Goal: Task Accomplishment & Management: Use online tool/utility

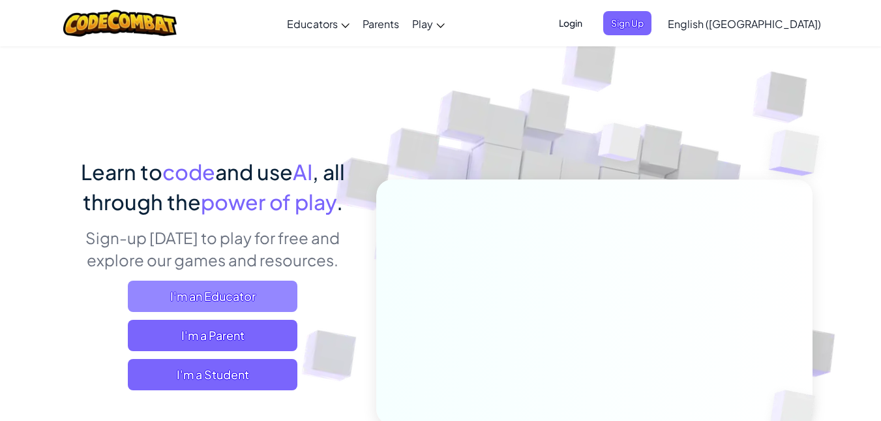
click at [215, 288] on span "I'm an Educator" at bounding box center [213, 296] width 170 height 31
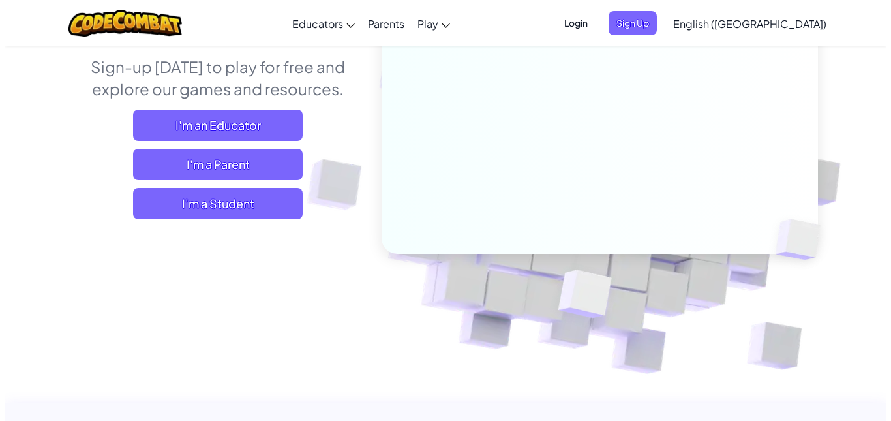
scroll to position [185, 0]
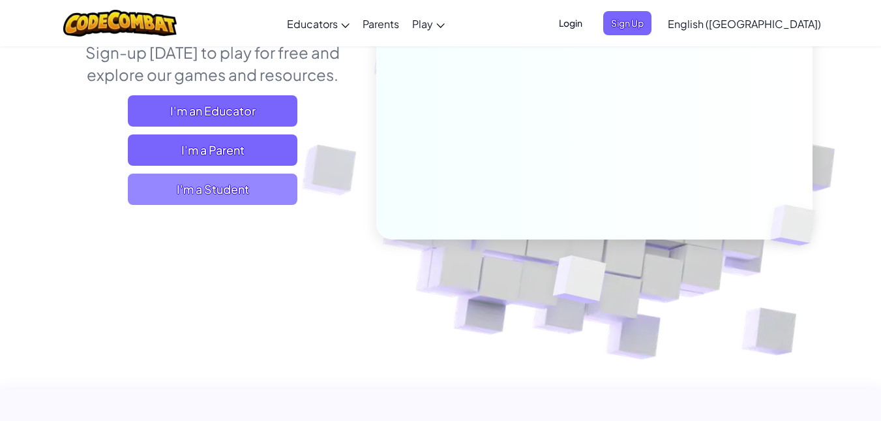
click at [282, 189] on span "I'm a Student" at bounding box center [213, 189] width 170 height 31
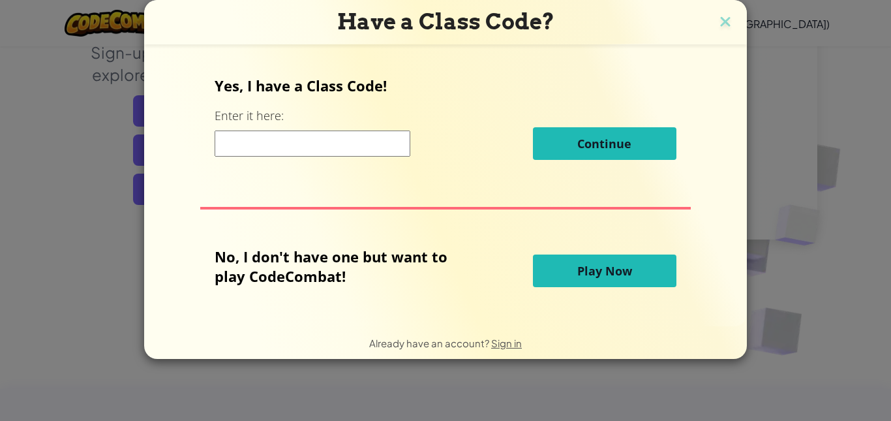
click at [562, 273] on button "Play Now" at bounding box center [605, 270] width 144 height 33
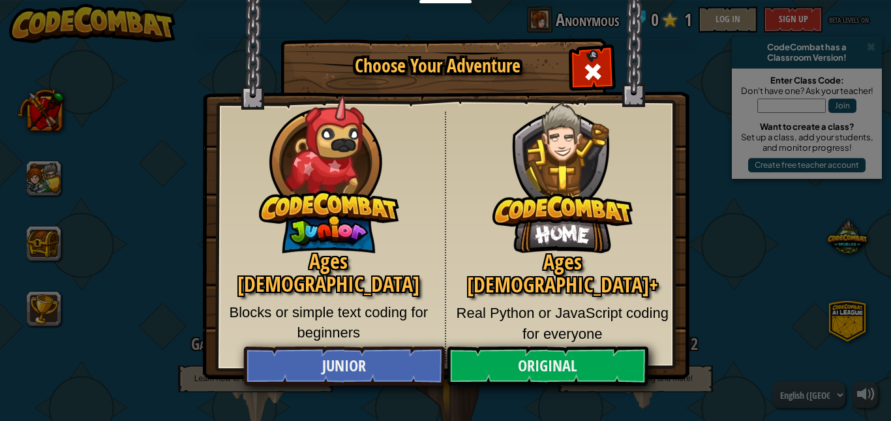
click at [430, 302] on p "Blocks or simple text coding for beginners" at bounding box center [328, 322] width 213 height 41
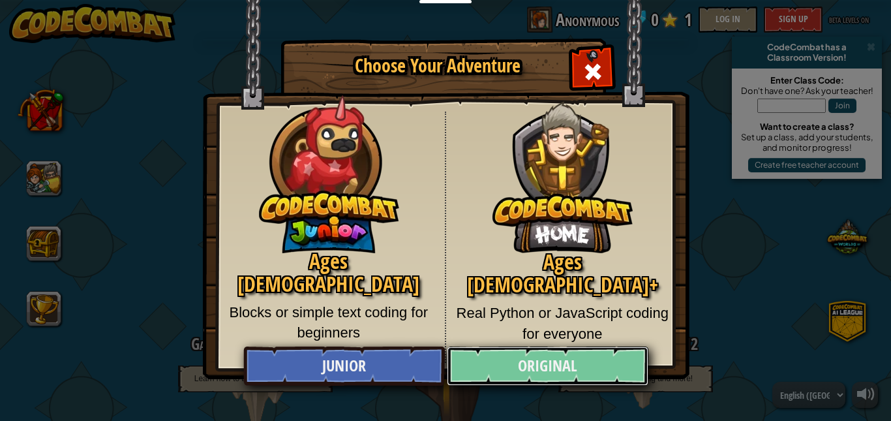
click at [508, 375] on link "Original" at bounding box center [547, 365] width 201 height 39
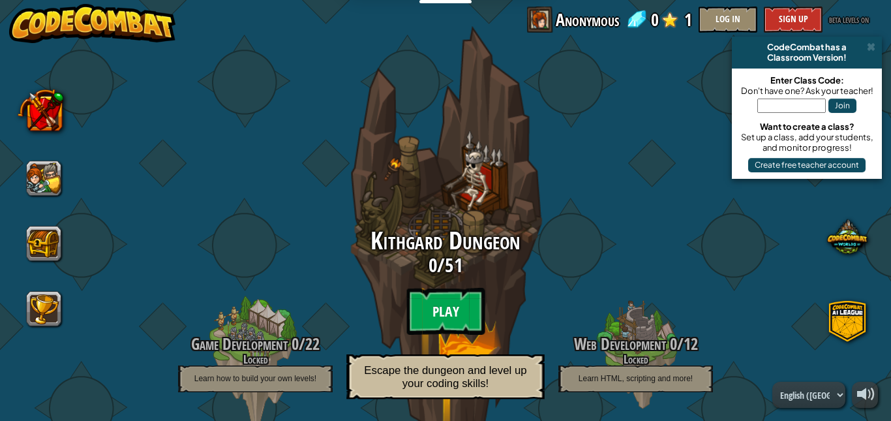
click at [431, 312] on btn "Play" at bounding box center [445, 311] width 78 height 47
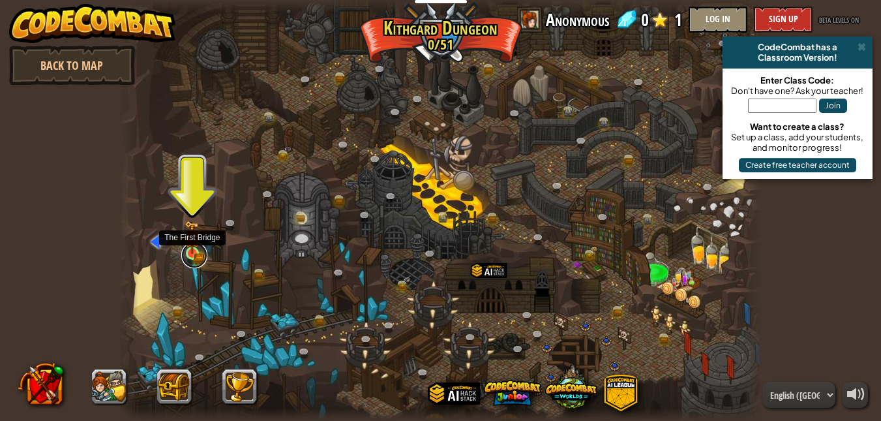
click at [193, 254] on link at bounding box center [194, 255] width 26 height 26
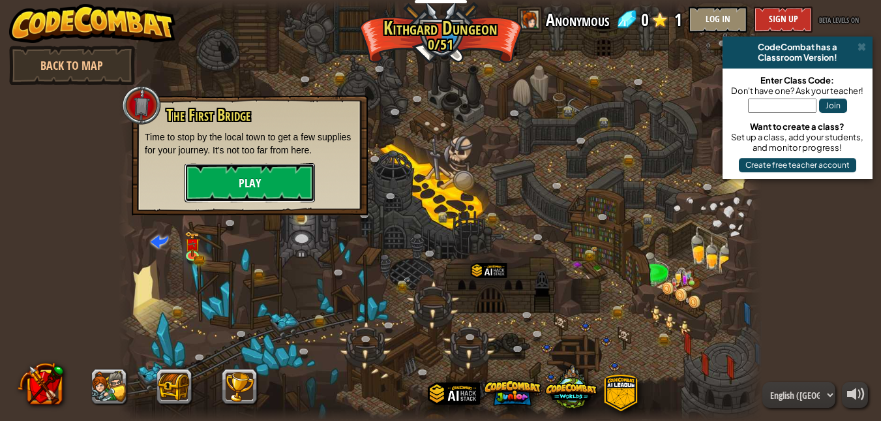
click at [226, 190] on button "Play" at bounding box center [250, 182] width 130 height 39
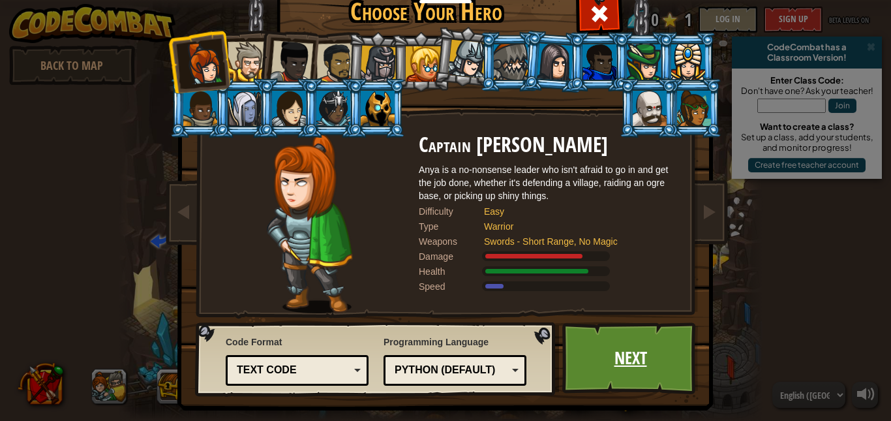
click at [602, 341] on link "Next" at bounding box center [630, 358] width 136 height 72
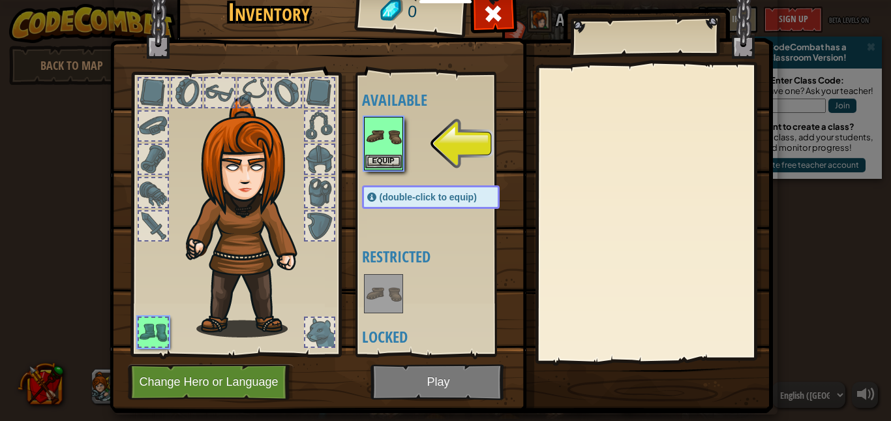
click at [375, 151] on img at bounding box center [383, 136] width 37 height 37
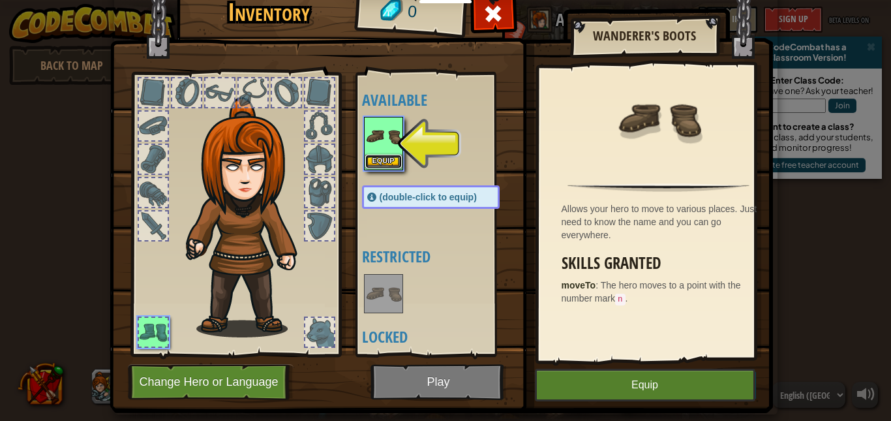
click at [376, 162] on button "Equip" at bounding box center [383, 162] width 37 height 14
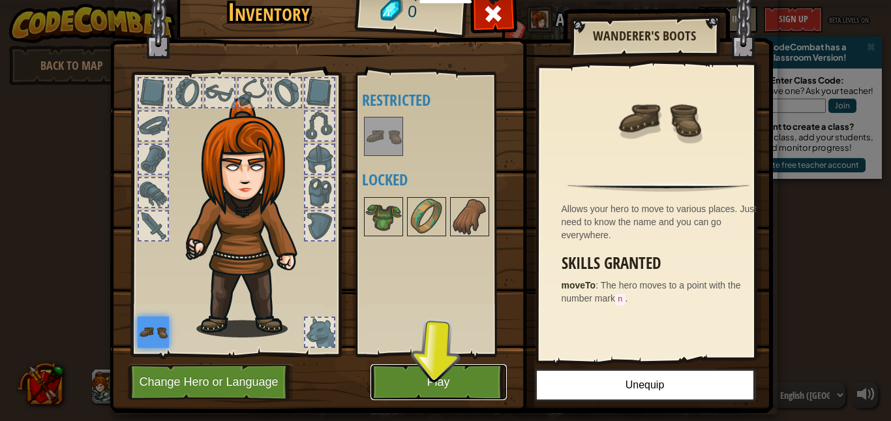
click at [408, 378] on button "Play" at bounding box center [439, 382] width 136 height 36
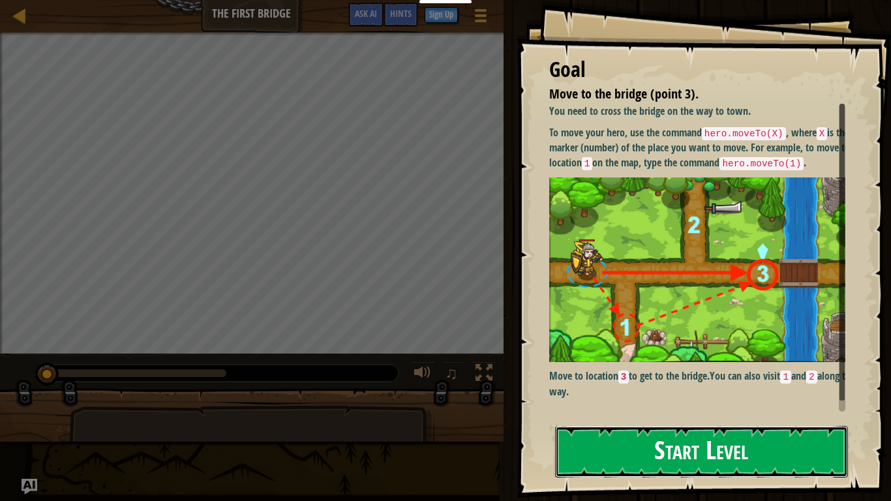
click at [645, 420] on button "Start Level" at bounding box center [701, 452] width 293 height 52
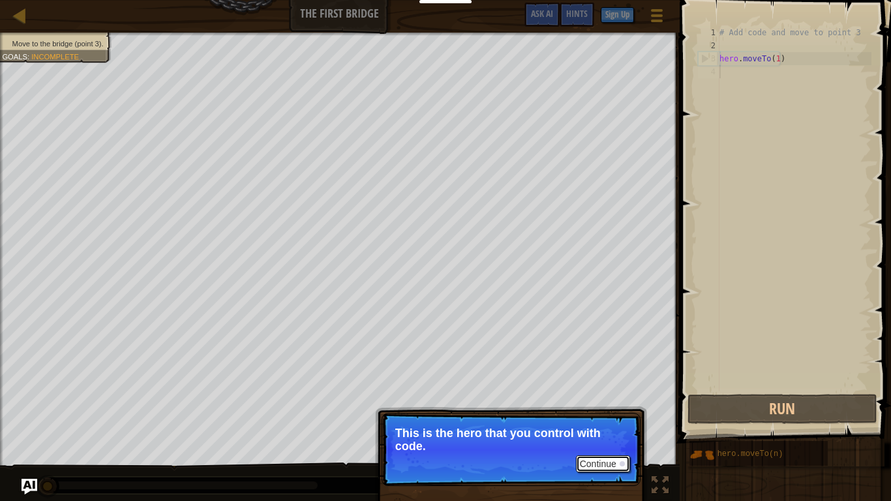
click at [607, 420] on button "Continue" at bounding box center [603, 463] width 54 height 17
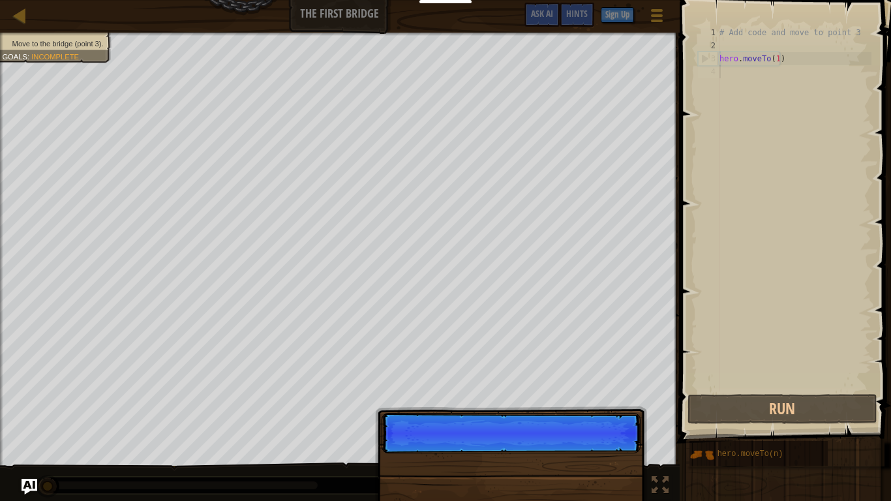
scroll to position [6, 0]
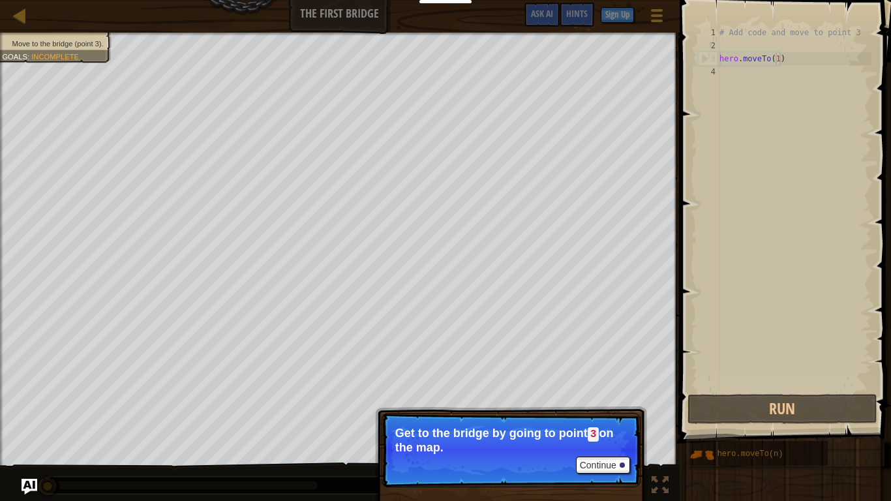
click at [775, 58] on div "# Add code and move to point 3 hero . moveTo ( 1 )" at bounding box center [794, 221] width 155 height 391
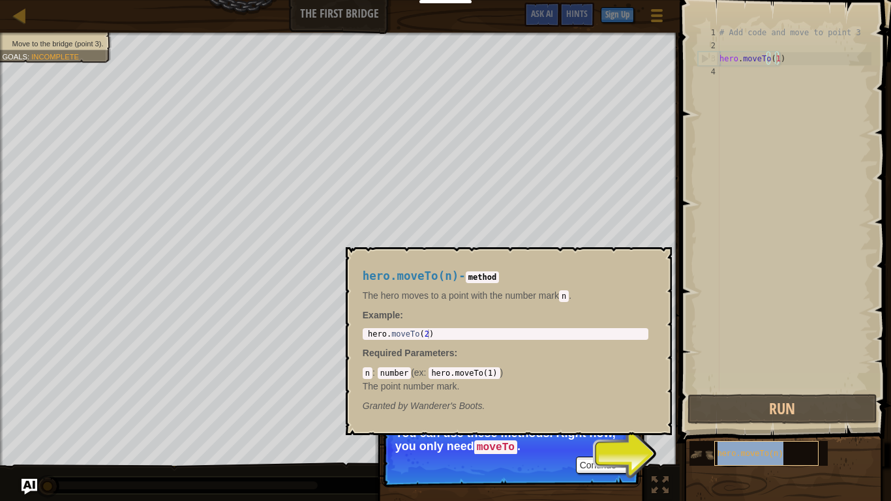
click at [732, 420] on span "hero.moveTo(n)" at bounding box center [751, 453] width 66 height 9
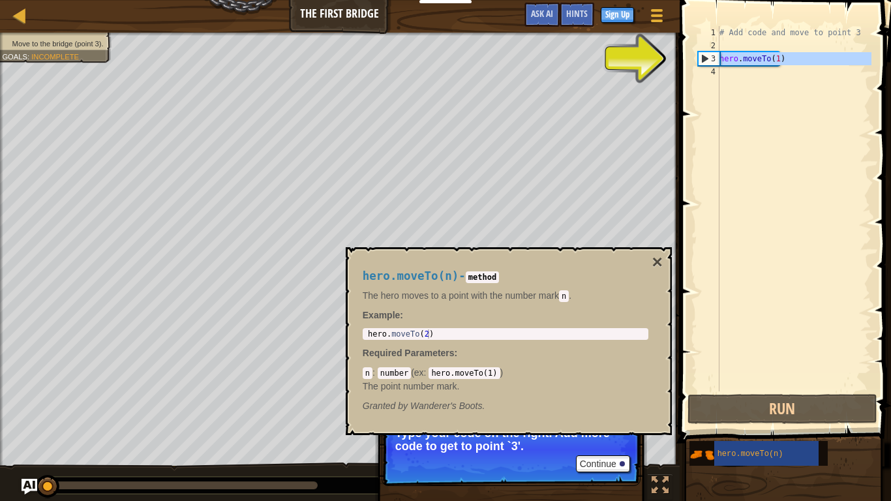
click at [701, 60] on div "3" at bounding box center [709, 58] width 21 height 13
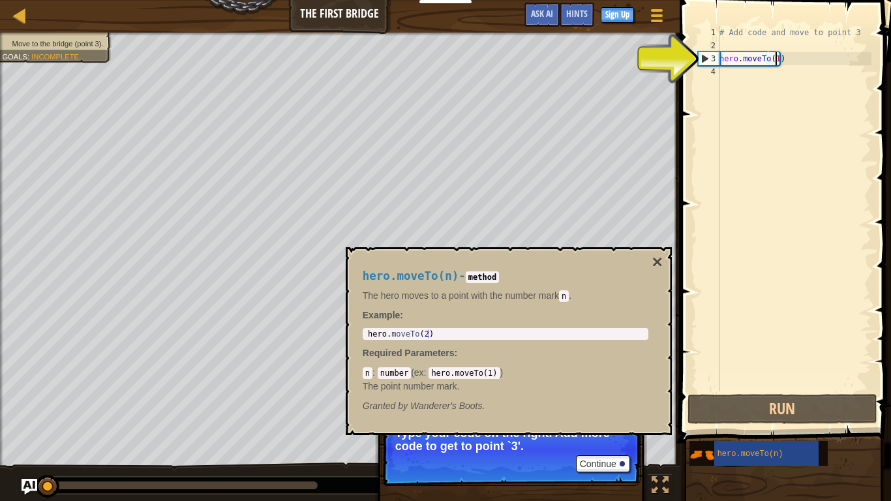
click at [776, 59] on div "# Add code and move to point 3 hero . moveTo ( 1 )" at bounding box center [794, 221] width 155 height 391
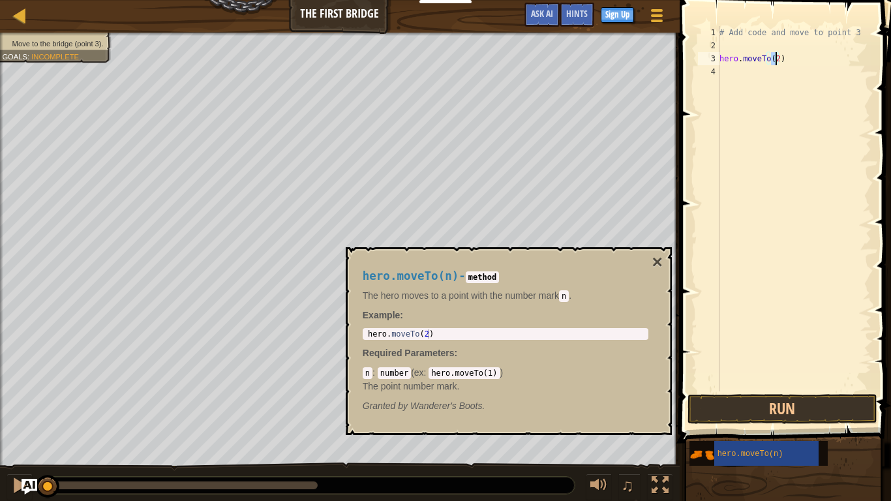
click at [774, 57] on div "# Add code and move to point 3 hero . moveTo ( 2 )" at bounding box center [794, 208] width 155 height 365
click at [844, 412] on button "Run" at bounding box center [783, 409] width 190 height 30
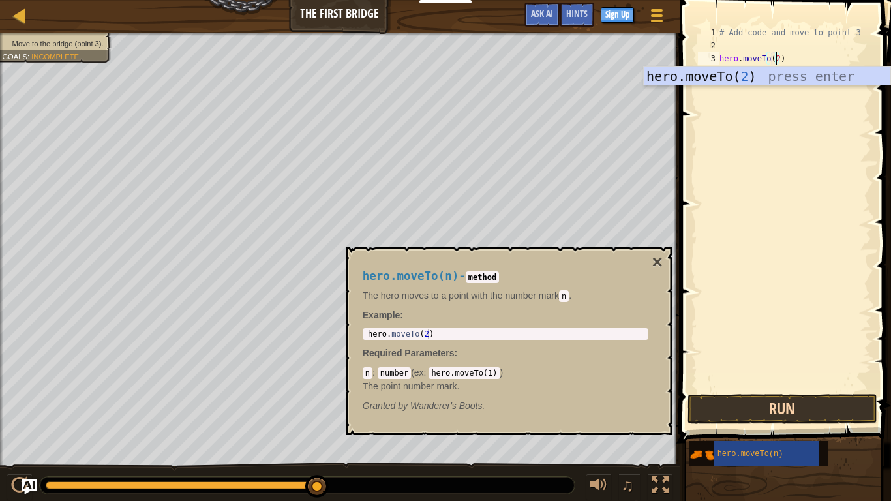
type textarea "hero.moveTo(2)"
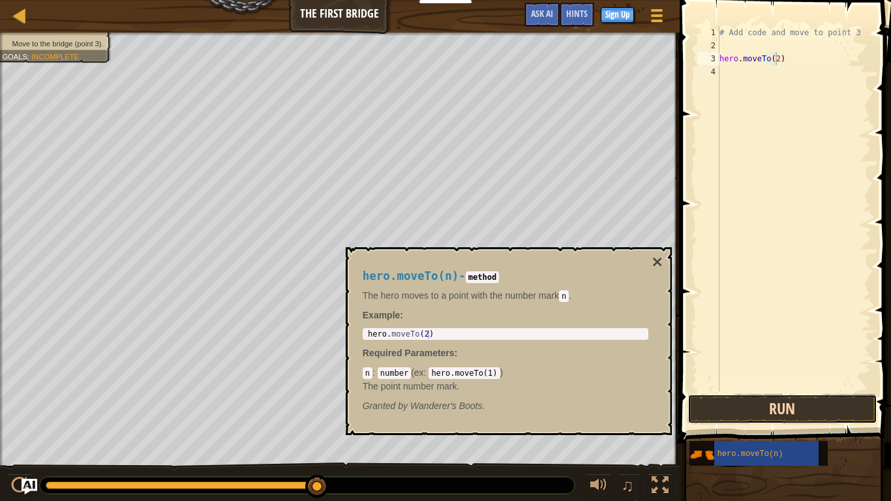
click at [781, 400] on button "Run" at bounding box center [783, 409] width 190 height 30
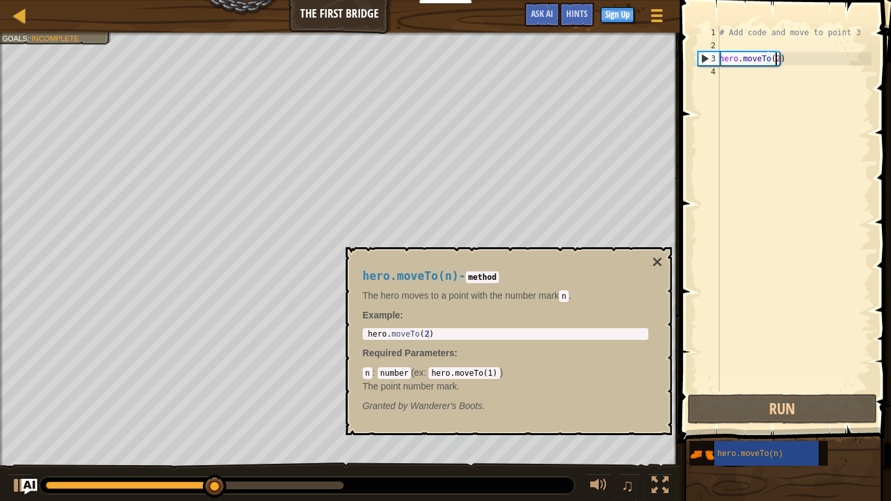
scroll to position [6, 0]
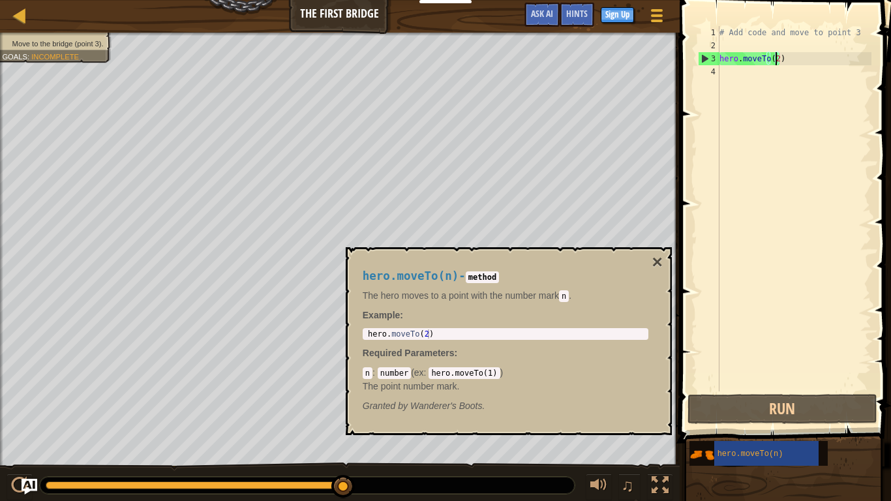
click at [775, 59] on div "# Add code and move to point 3 hero . moveTo ( 2 )" at bounding box center [794, 221] width 155 height 391
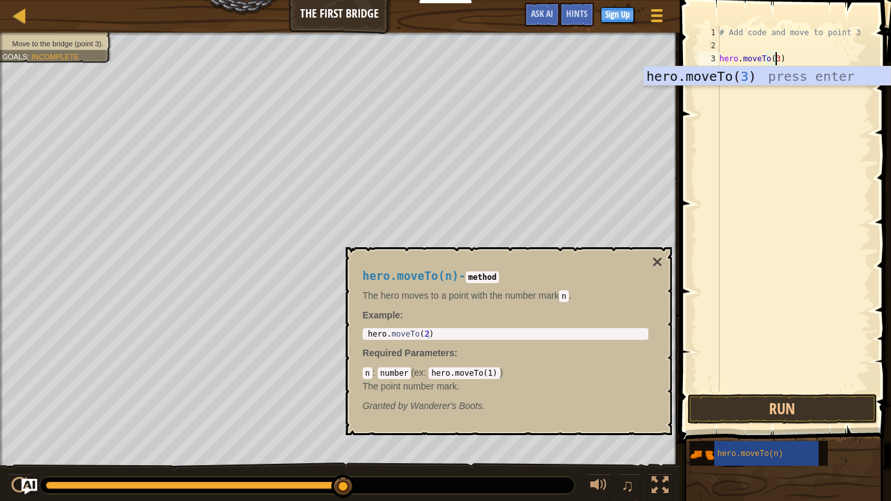
scroll to position [6, 4]
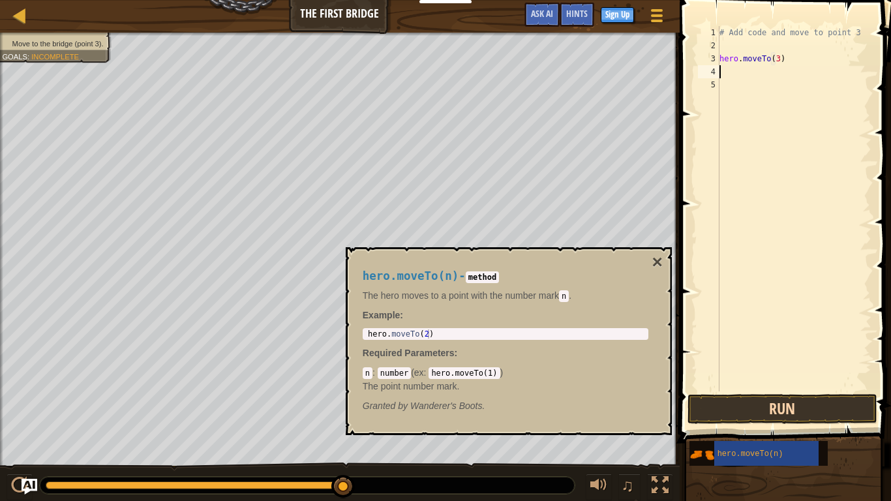
type textarea "hero.moveTo(3)"
click at [804, 403] on button "Run" at bounding box center [783, 409] width 190 height 30
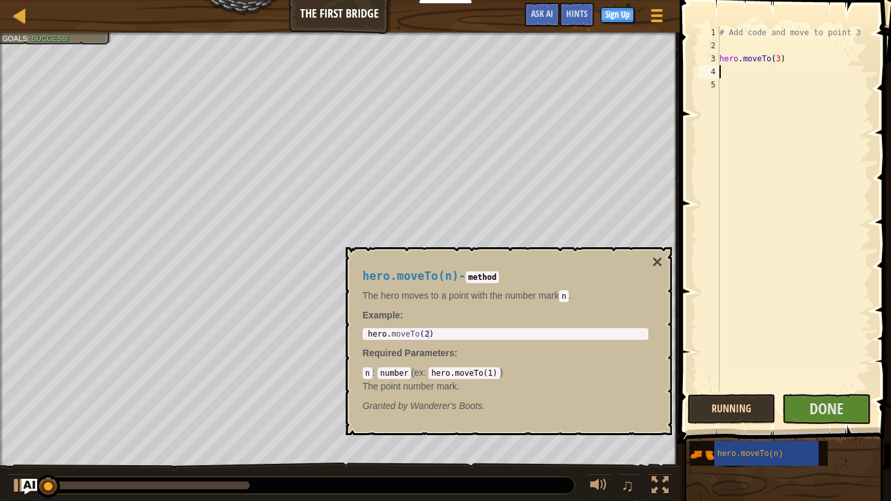
scroll to position [6, 0]
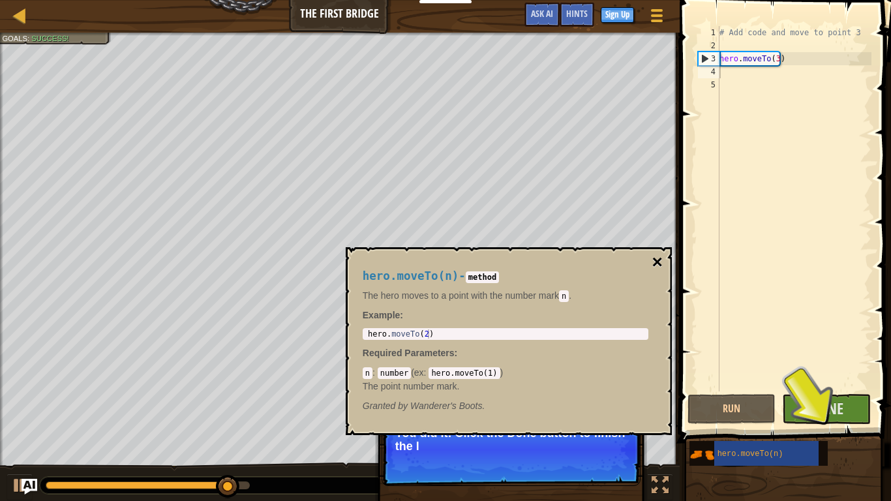
click at [658, 263] on button "×" at bounding box center [657, 262] width 10 height 18
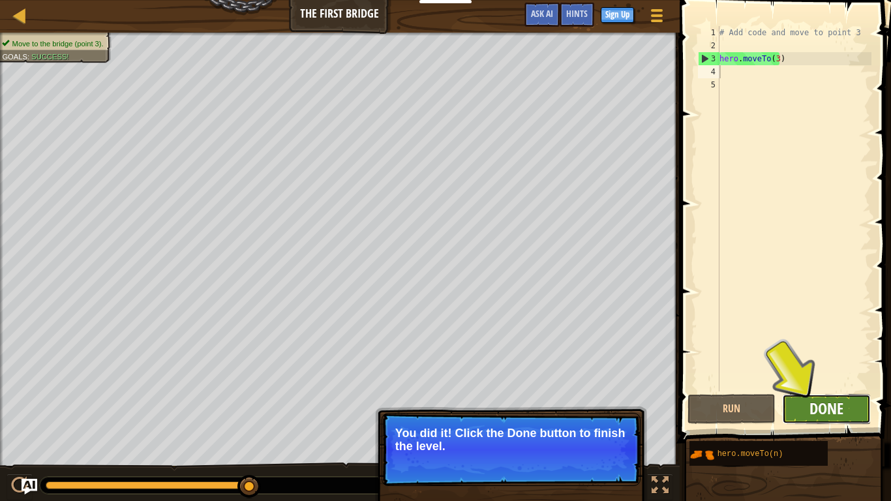
click at [836, 410] on span "Done" at bounding box center [827, 408] width 34 height 21
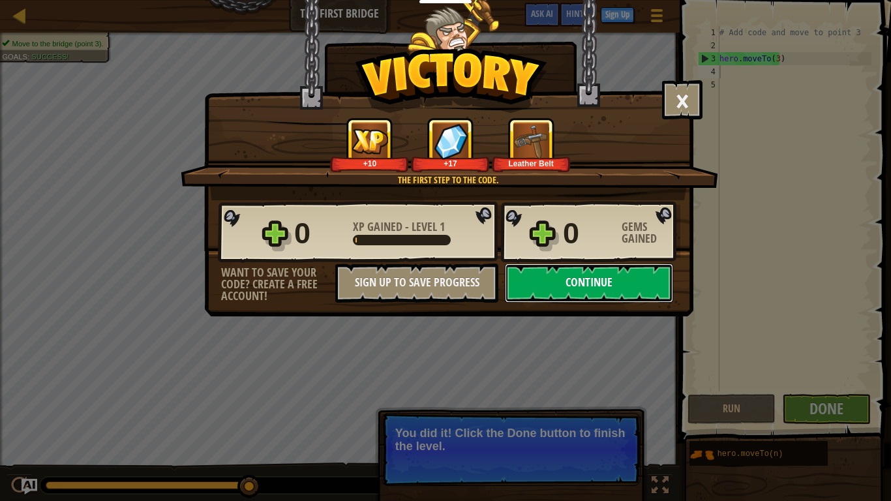
click at [623, 292] on button "Continue" at bounding box center [589, 283] width 168 height 39
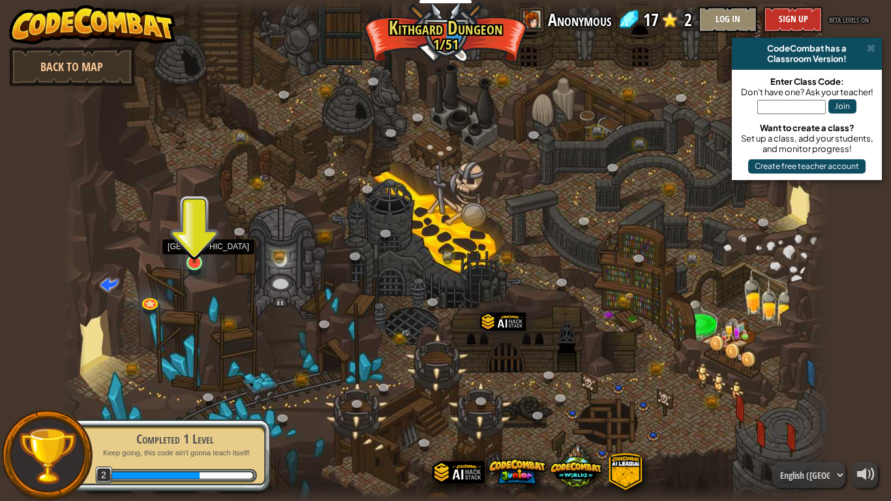
click at [192, 263] on img at bounding box center [195, 241] width 20 height 44
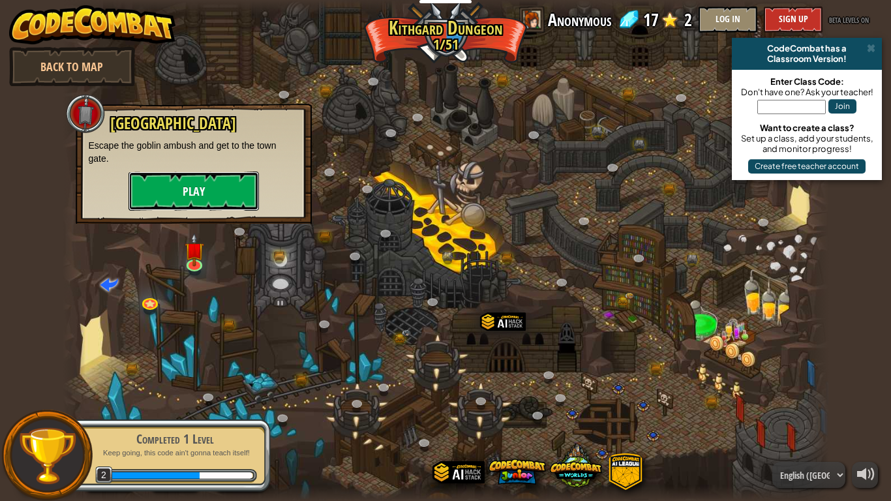
click at [192, 196] on button "Play" at bounding box center [194, 191] width 130 height 39
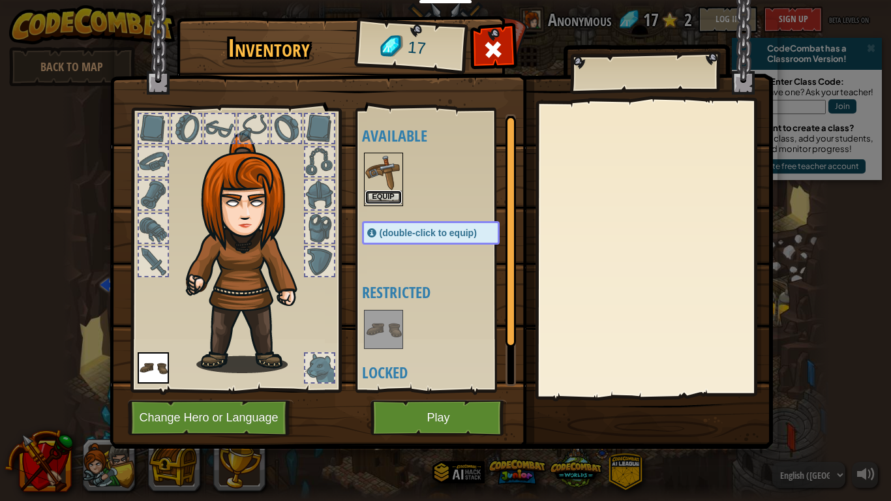
click at [382, 194] on button "Equip" at bounding box center [383, 197] width 37 height 14
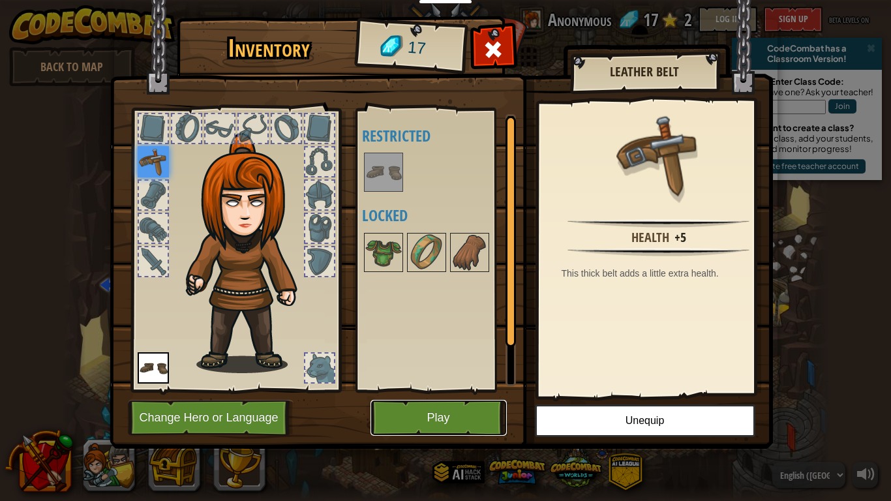
click at [486, 420] on button "Play" at bounding box center [439, 418] width 136 height 36
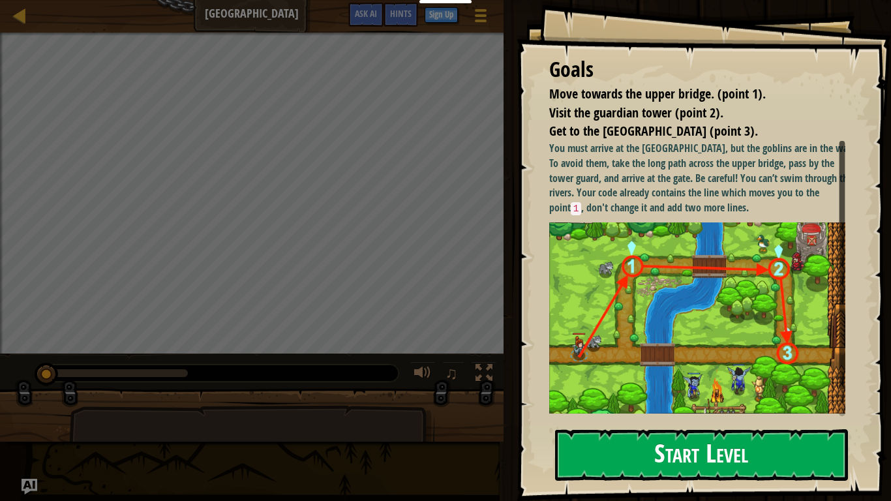
click at [714, 420] on button "Start Level" at bounding box center [701, 455] width 293 height 52
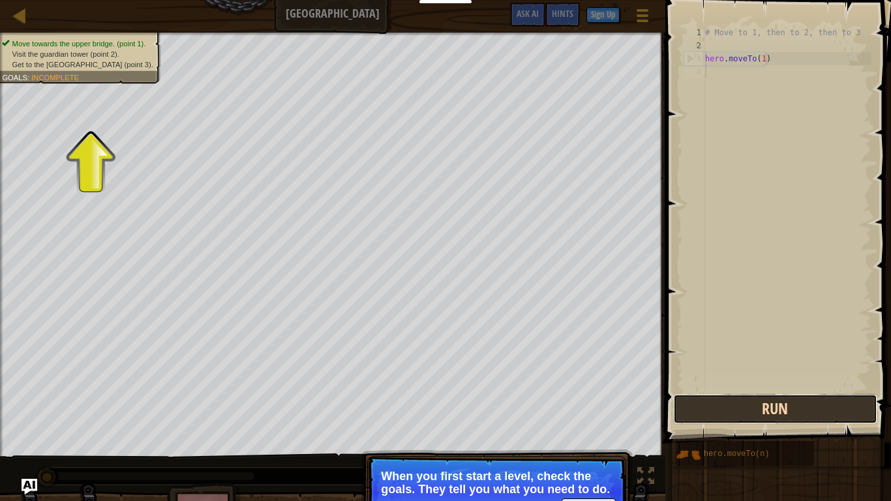
click at [767, 406] on button "Run" at bounding box center [775, 409] width 204 height 30
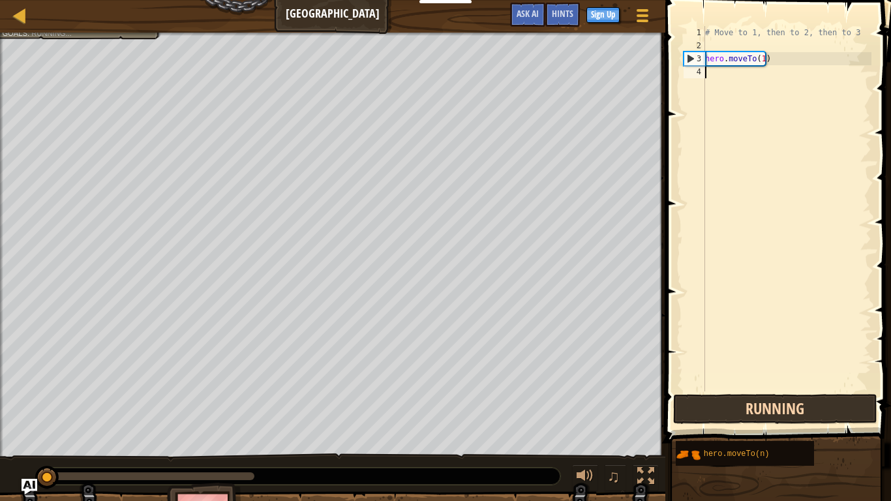
scroll to position [6, 0]
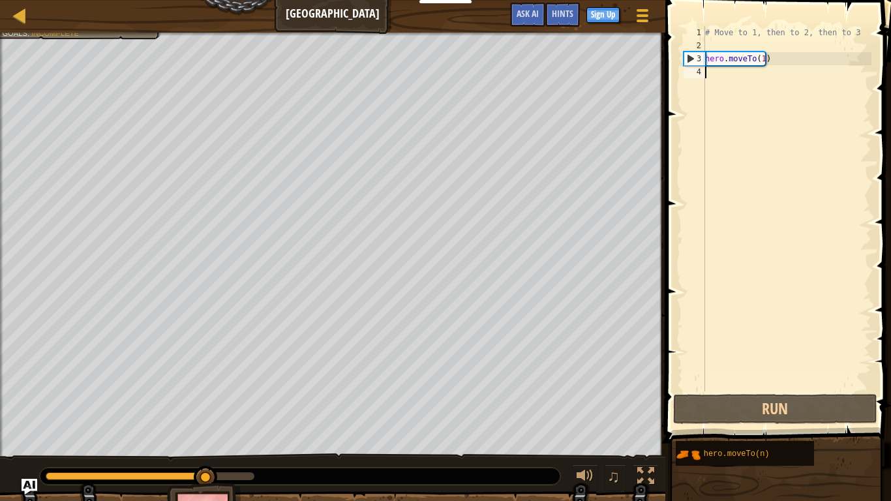
click at [761, 59] on div "# Move to 1, then to 2, then to 3 hero . moveTo ( 1 )" at bounding box center [787, 221] width 169 height 391
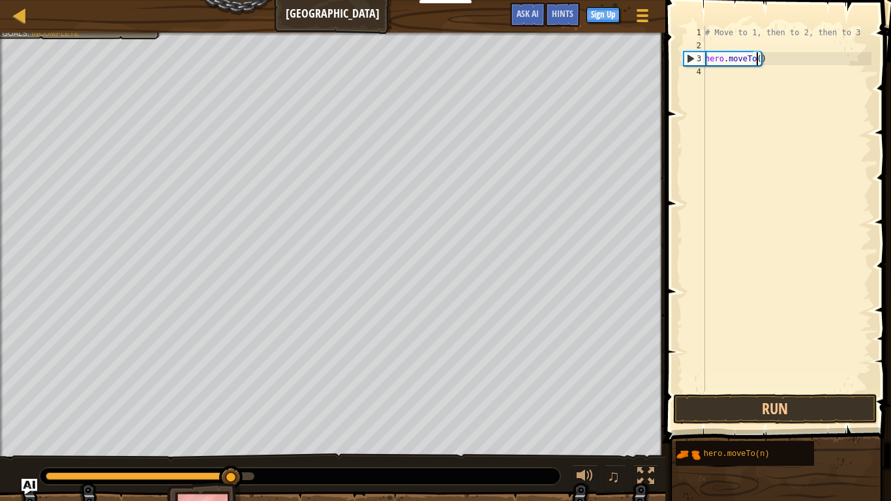
scroll to position [6, 5]
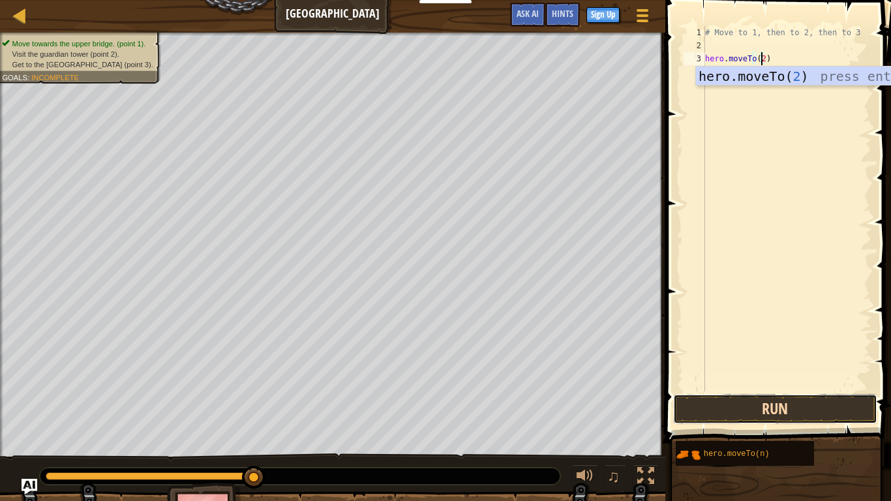
click at [746, 408] on button "Run" at bounding box center [775, 409] width 204 height 30
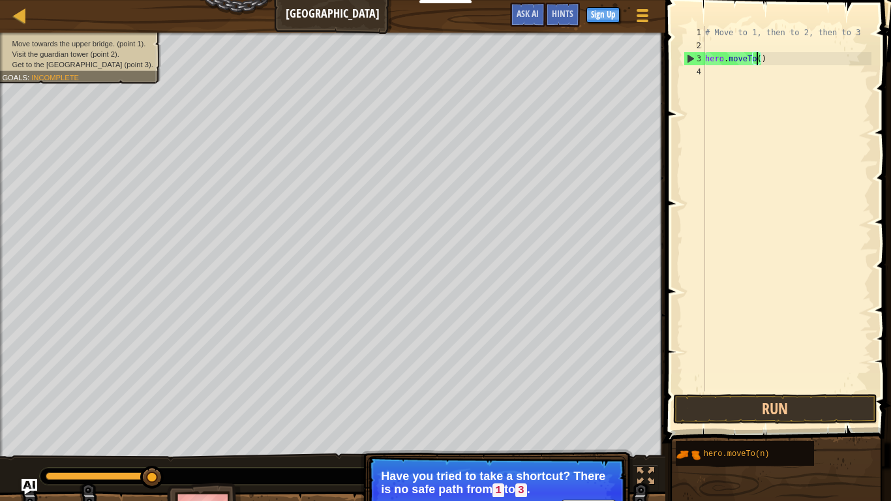
type textarea "hero.moveTo(1)"
click at [740, 72] on div "# Move to 1, then to 2, then to 3 hero . moveTo ( 1 )" at bounding box center [787, 221] width 169 height 391
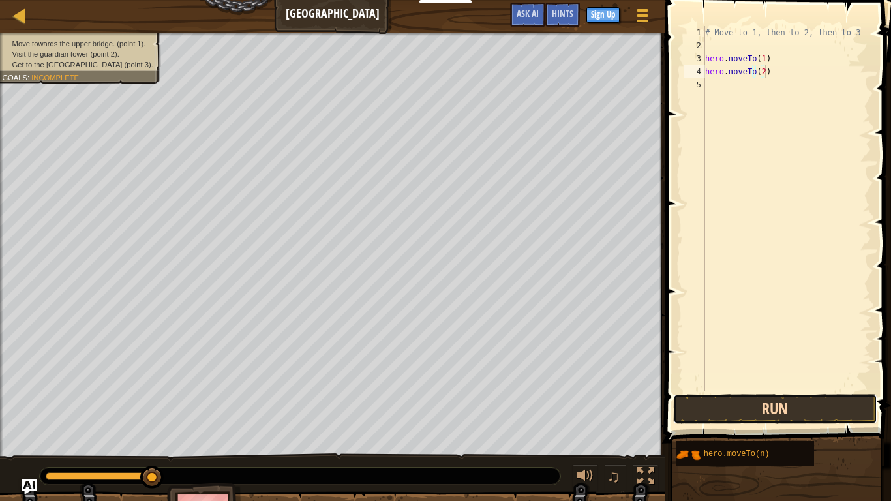
click at [795, 408] on button "Run" at bounding box center [775, 409] width 204 height 30
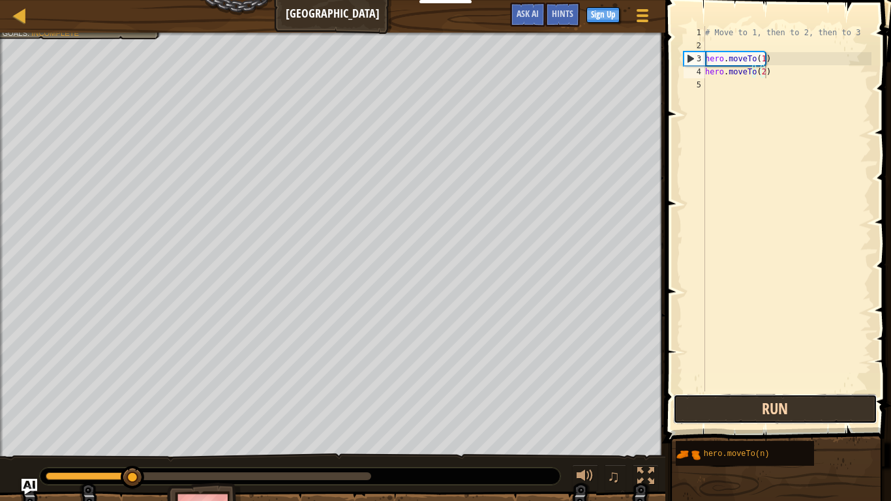
click at [795, 408] on button "Run" at bounding box center [775, 409] width 204 height 30
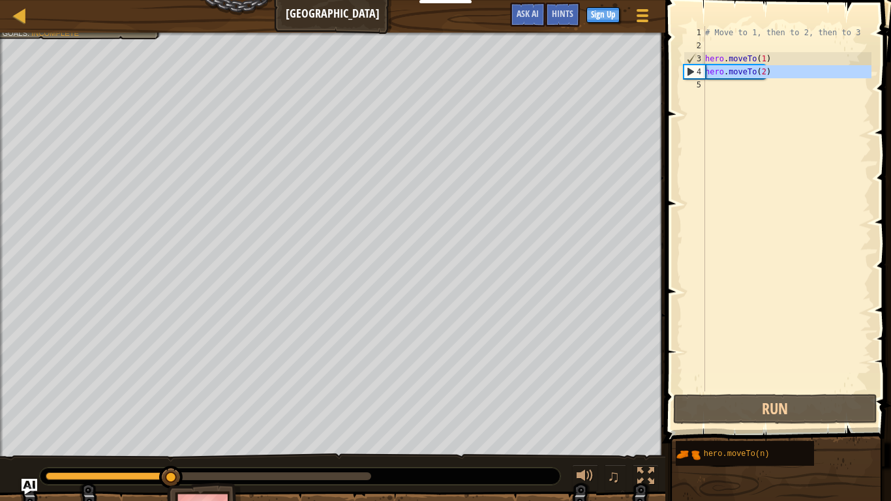
click at [691, 73] on div "4" at bounding box center [694, 71] width 21 height 13
type textarea "hero.moveTo(2)"
click at [716, 85] on div "# Move to 1, then to 2, then to 3 hero . moveTo ( 1 ) hero . moveTo ( 2 )" at bounding box center [787, 221] width 169 height 391
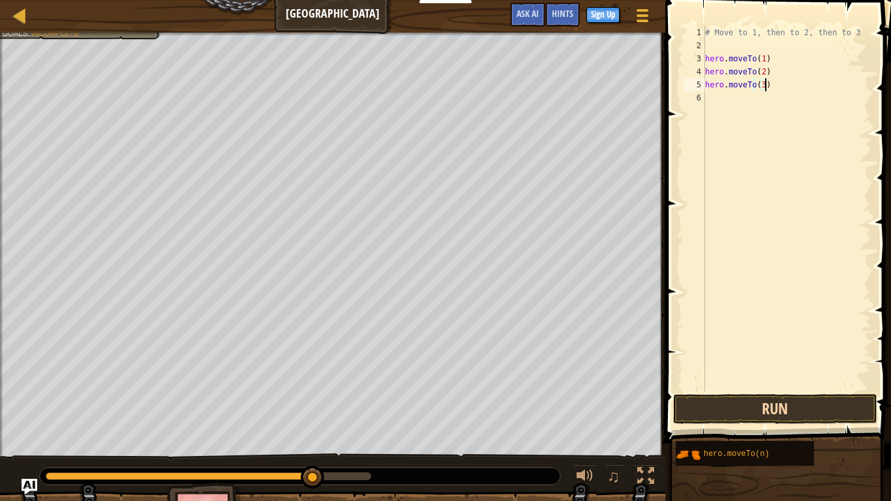
type textarea "hero.moveTo(3)"
click at [773, 406] on button "Run" at bounding box center [775, 409] width 204 height 30
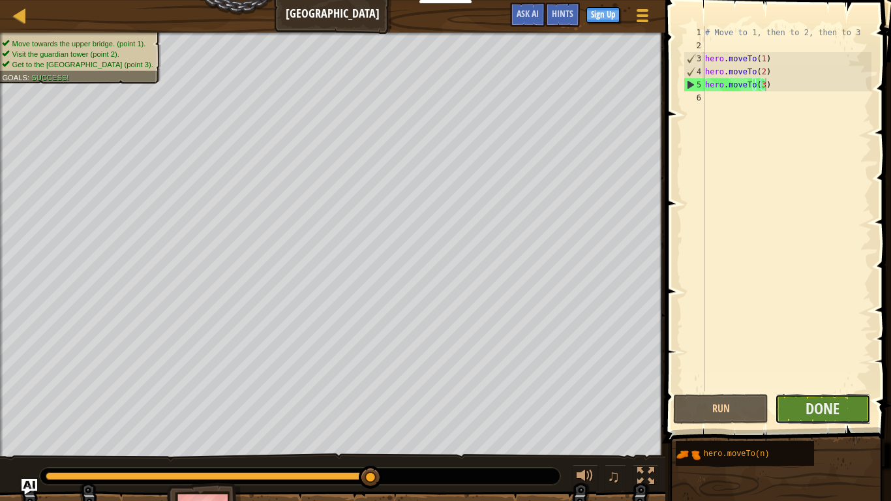
click at [793, 409] on button "Done" at bounding box center [822, 409] width 95 height 30
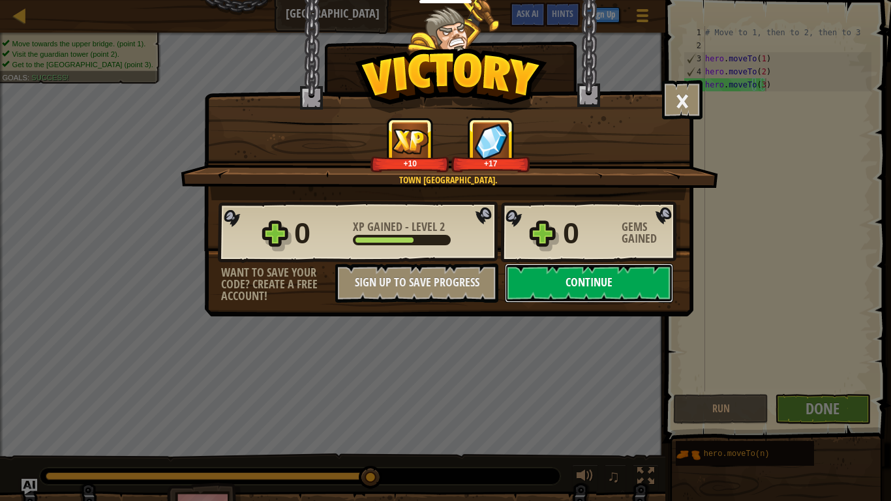
click at [645, 292] on button "Continue" at bounding box center [589, 283] width 168 height 39
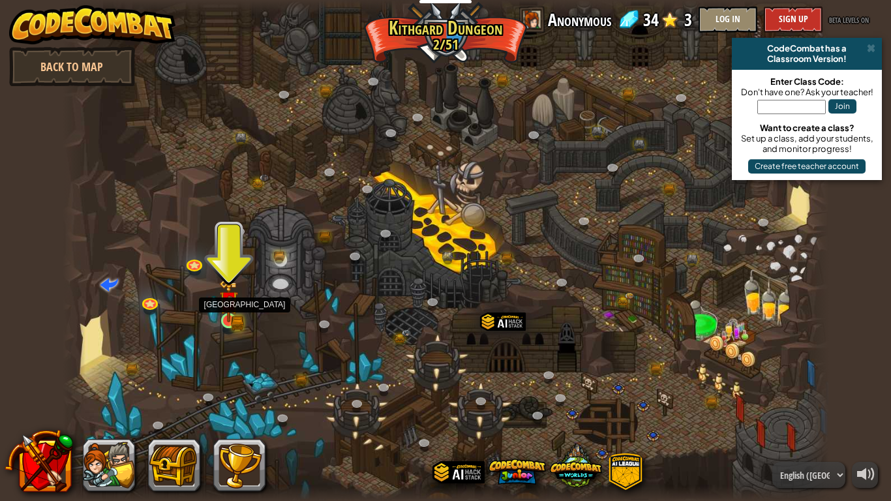
click at [227, 311] on img at bounding box center [229, 300] width 20 height 42
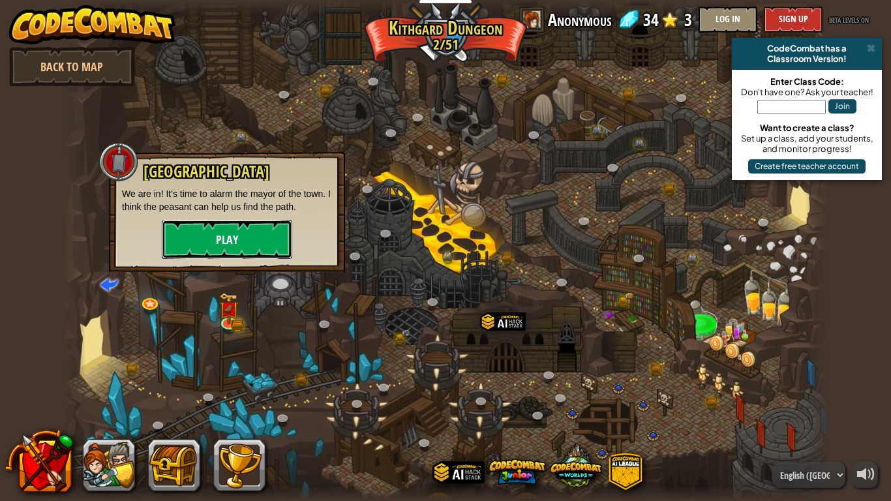
click at [258, 234] on button "Play" at bounding box center [227, 239] width 130 height 39
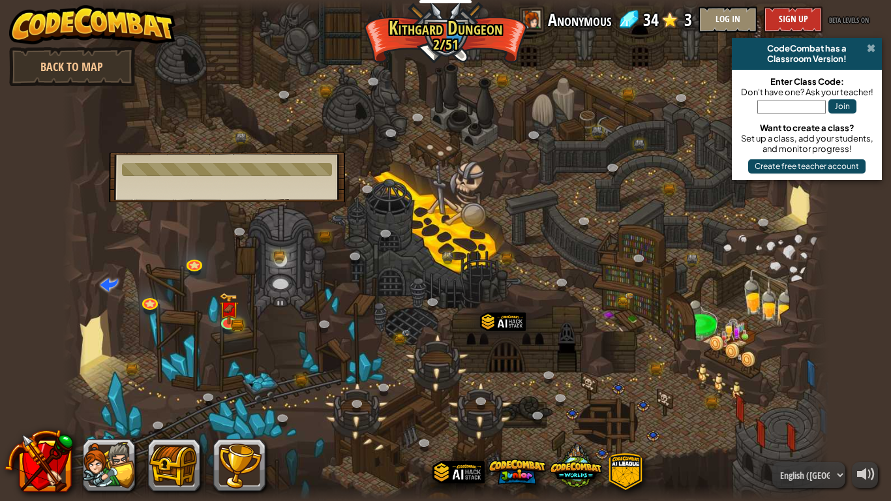
click at [867, 46] on span at bounding box center [871, 48] width 8 height 10
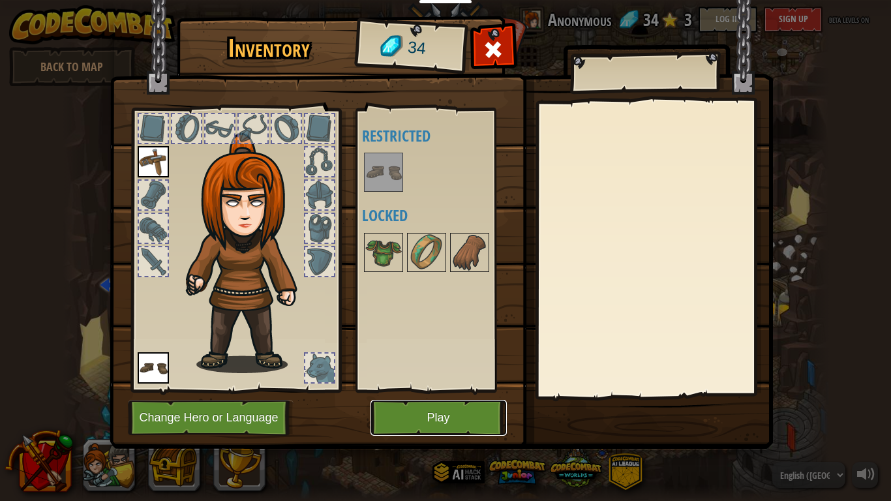
click at [401, 414] on button "Play" at bounding box center [439, 418] width 136 height 36
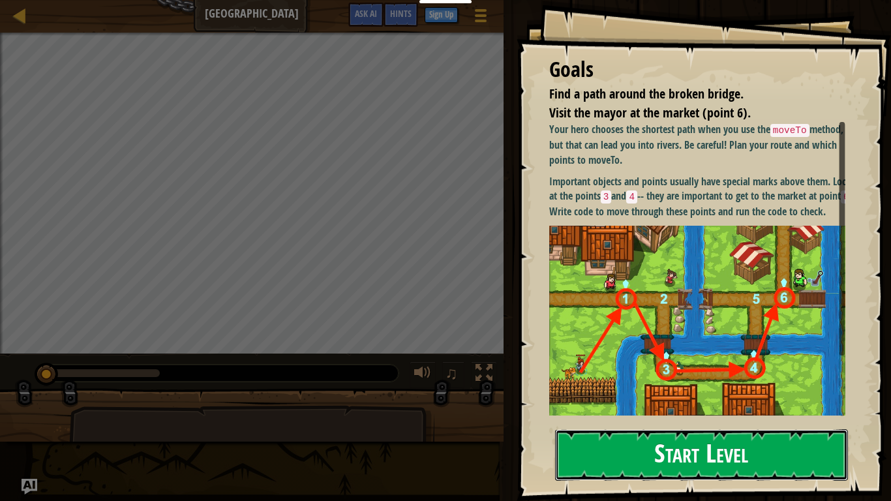
click at [681, 420] on button "Start Level" at bounding box center [701, 455] width 293 height 52
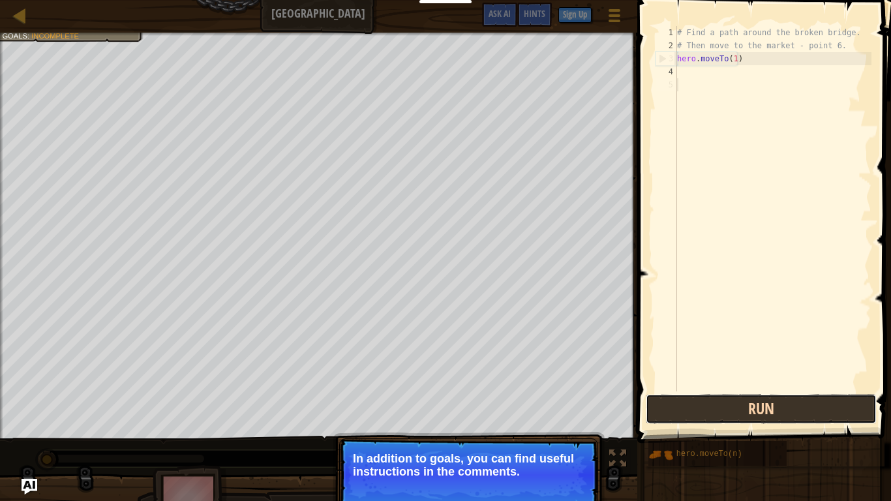
click at [751, 412] on button "Run" at bounding box center [761, 409] width 231 height 30
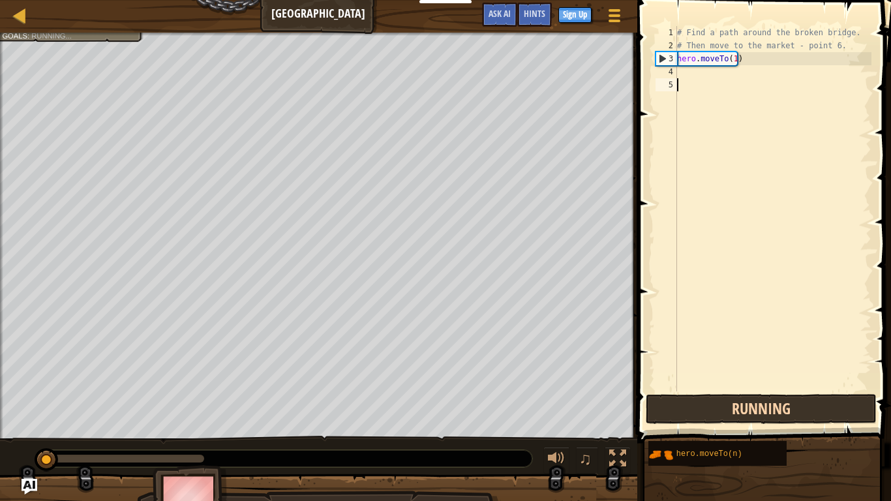
scroll to position [6, 0]
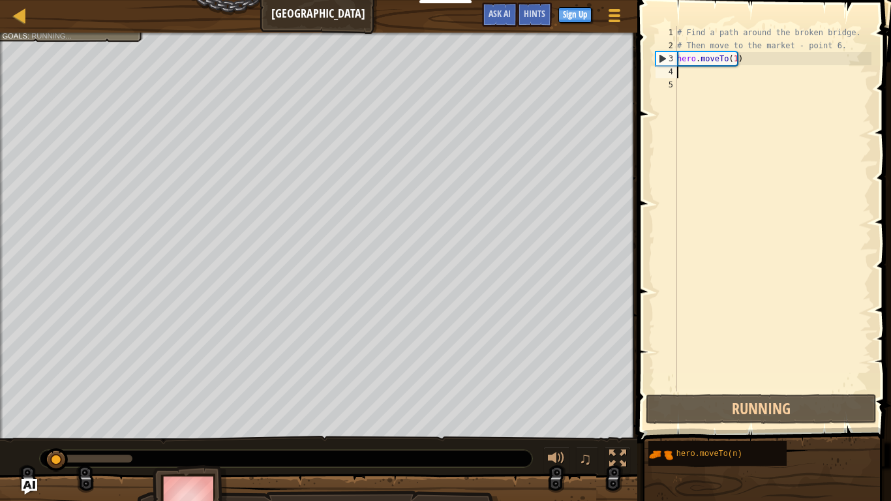
click at [684, 74] on div "# Find a path around the broken bridge. # Then move to the market - point 6. he…" at bounding box center [773, 221] width 197 height 391
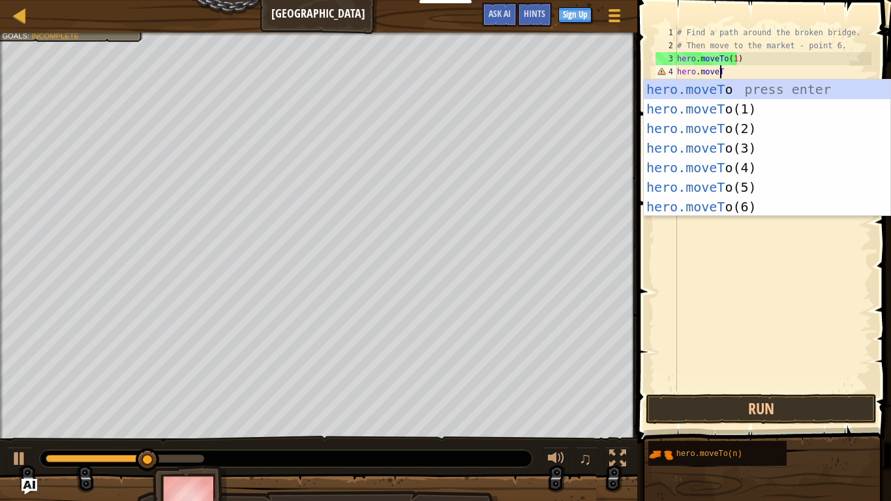
scroll to position [6, 3]
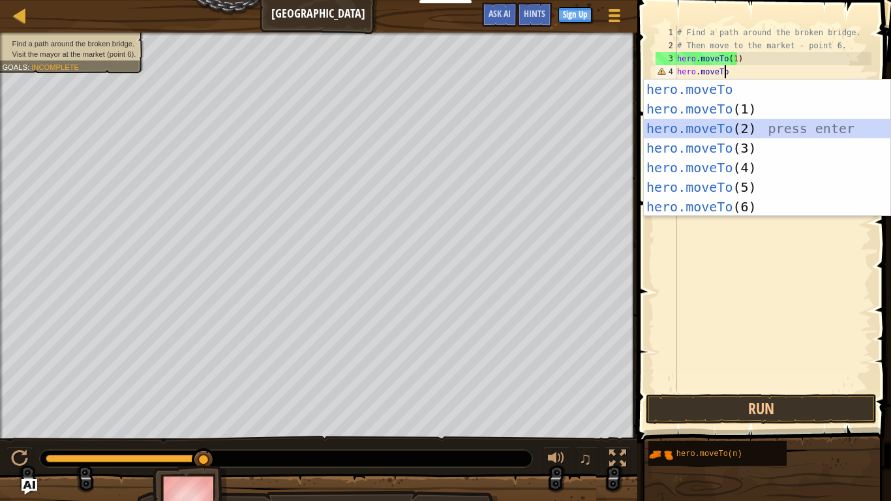
click at [710, 121] on div "hero.moveTo press enter hero.moveTo (1) press enter hero.moveTo (2) press enter…" at bounding box center [767, 168] width 247 height 176
type textarea "hero.moveTo(2)"
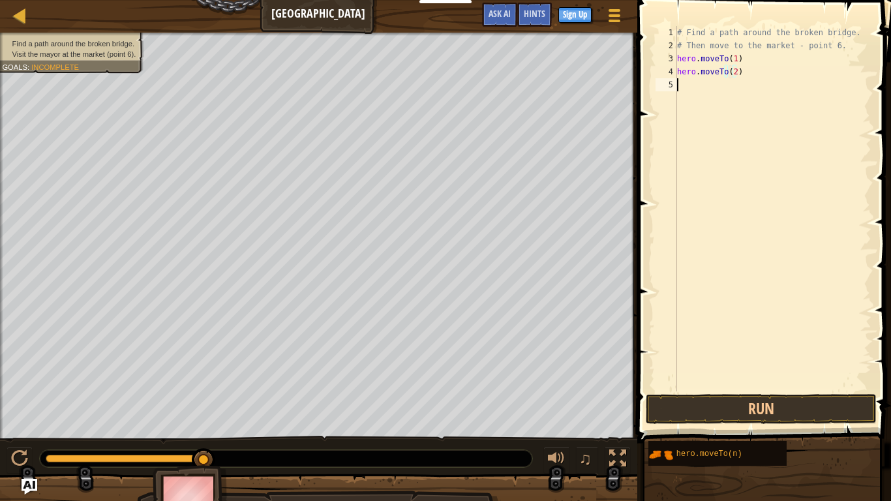
click at [691, 85] on div "# Find a path around the broken bridge. # Then move to the market - point 6. he…" at bounding box center [773, 221] width 197 height 391
click at [770, 404] on button "Run" at bounding box center [761, 409] width 231 height 30
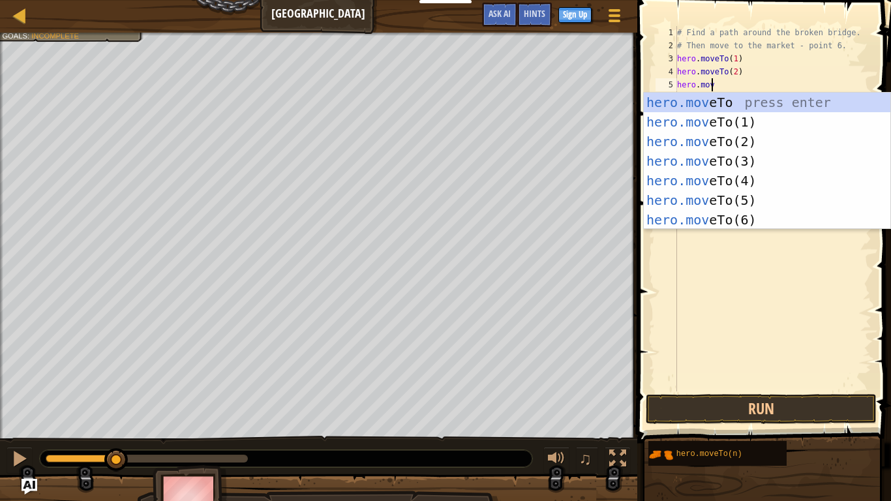
scroll to position [6, 2]
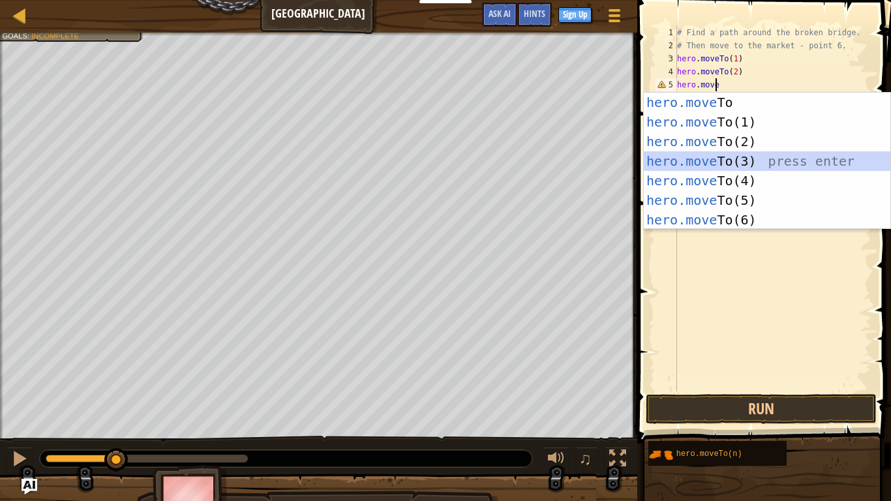
click at [686, 159] on div "hero.move To press enter hero.move To(1) press enter hero.move To(2) press ente…" at bounding box center [767, 181] width 247 height 176
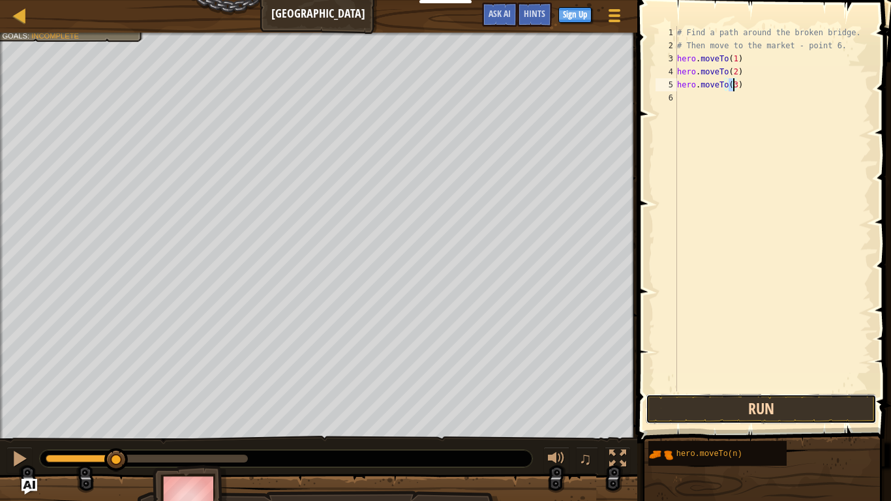
click at [729, 407] on button "Run" at bounding box center [761, 409] width 231 height 30
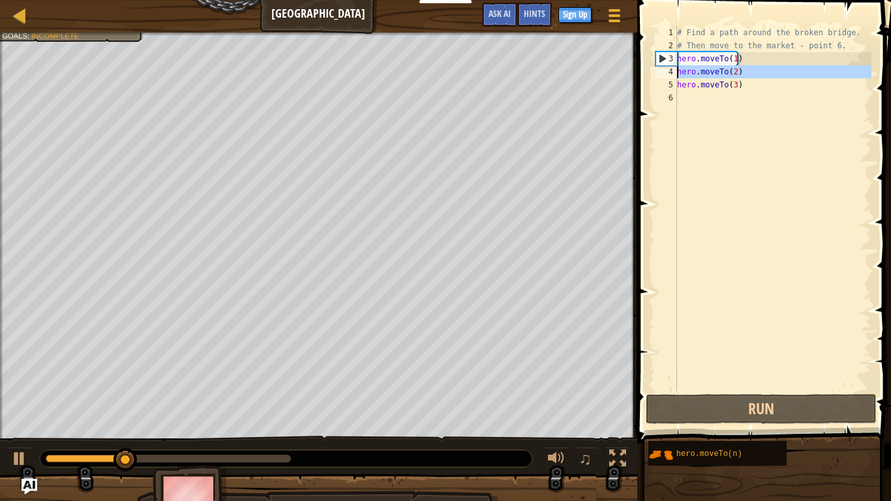
click at [662, 71] on div "4" at bounding box center [667, 71] width 22 height 13
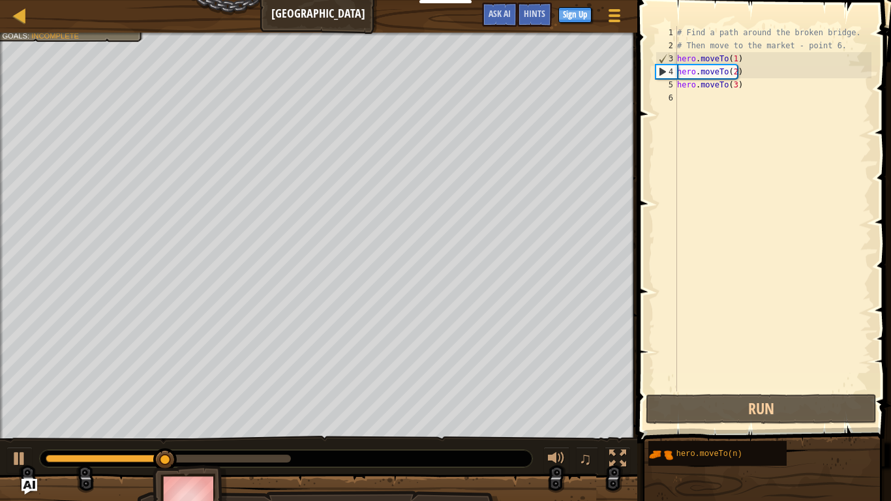
click at [661, 73] on div "4" at bounding box center [666, 71] width 21 height 13
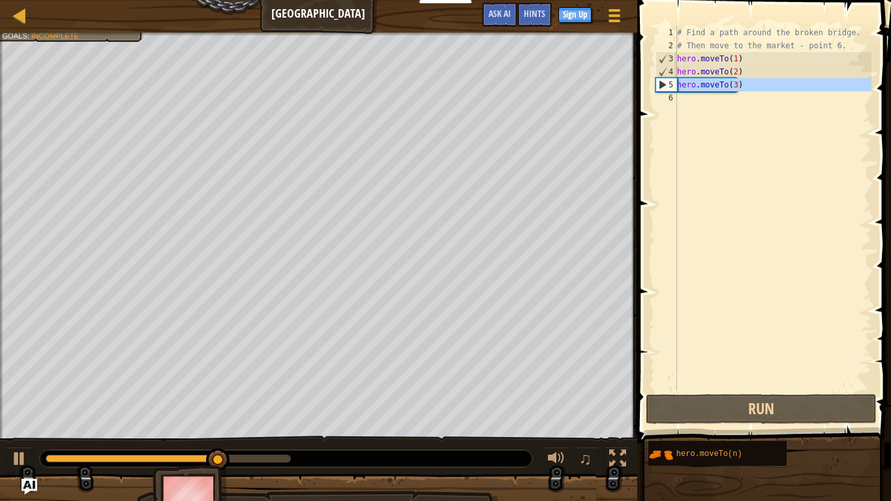
click at [663, 87] on div "5" at bounding box center [666, 84] width 21 height 13
click at [662, 85] on div "5" at bounding box center [666, 84] width 21 height 13
type textarea "hero.moveTo(3)"
click at [681, 92] on div "# Find a path around the broken bridge. # Then move to the market - point 6. he…" at bounding box center [773, 221] width 197 height 391
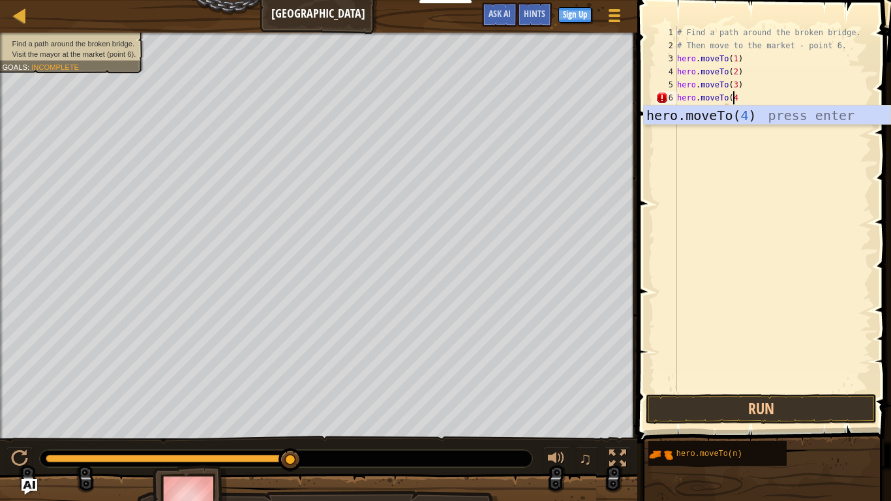
scroll to position [6, 4]
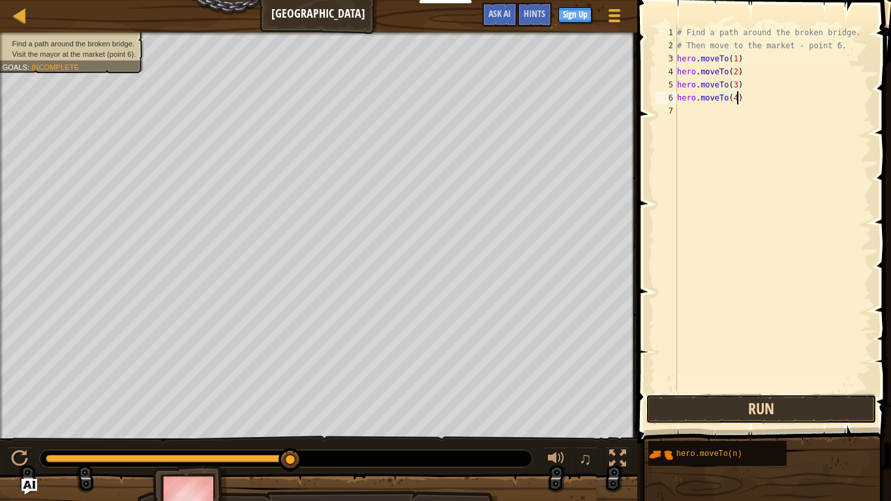
click at [725, 410] on button "Run" at bounding box center [761, 409] width 231 height 30
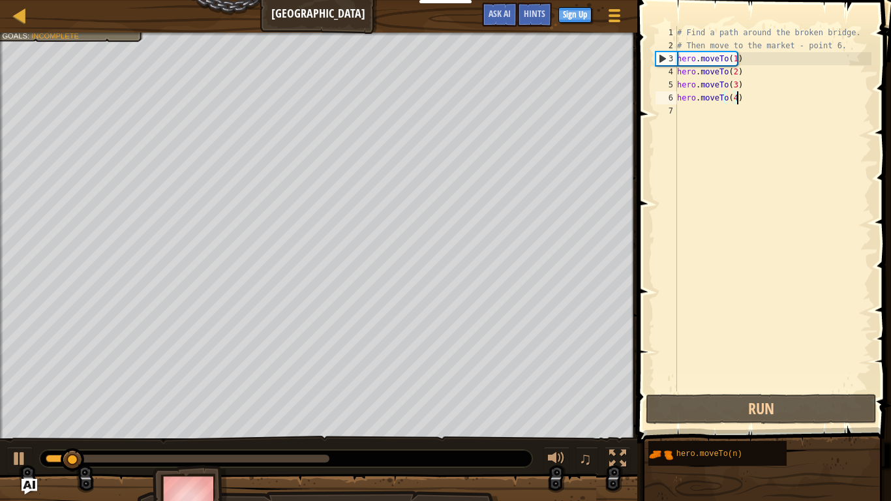
click at [666, 97] on div "6" at bounding box center [667, 97] width 22 height 13
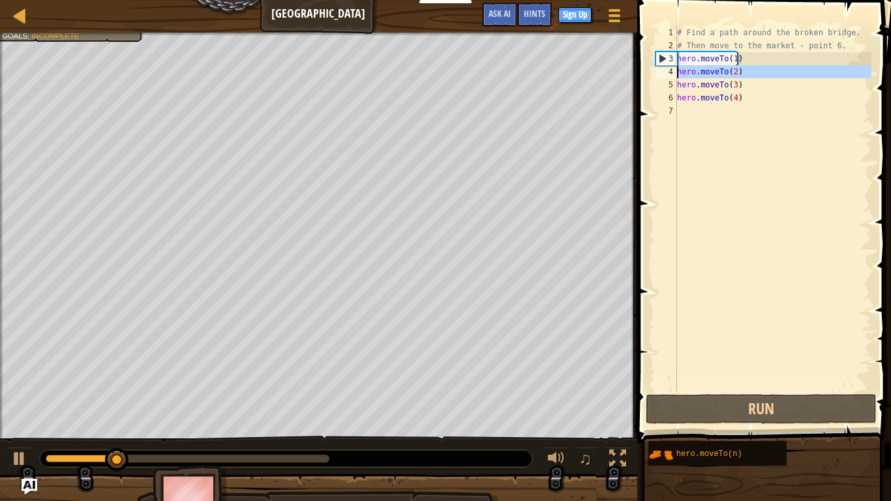
click at [664, 71] on div "4" at bounding box center [667, 71] width 22 height 13
type textarea "hero.moveTo(2)"
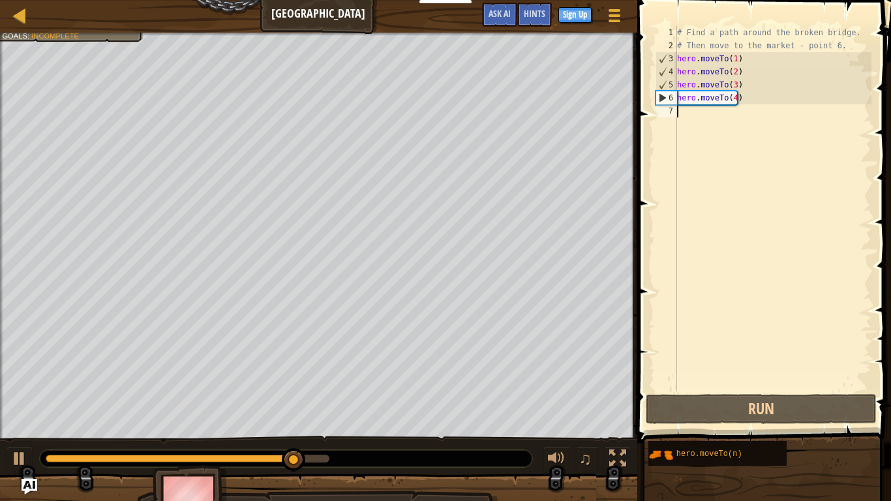
click at [686, 109] on div "# Find a path around the broken bridge. # Then move to the market - point 6. he…" at bounding box center [773, 221] width 197 height 391
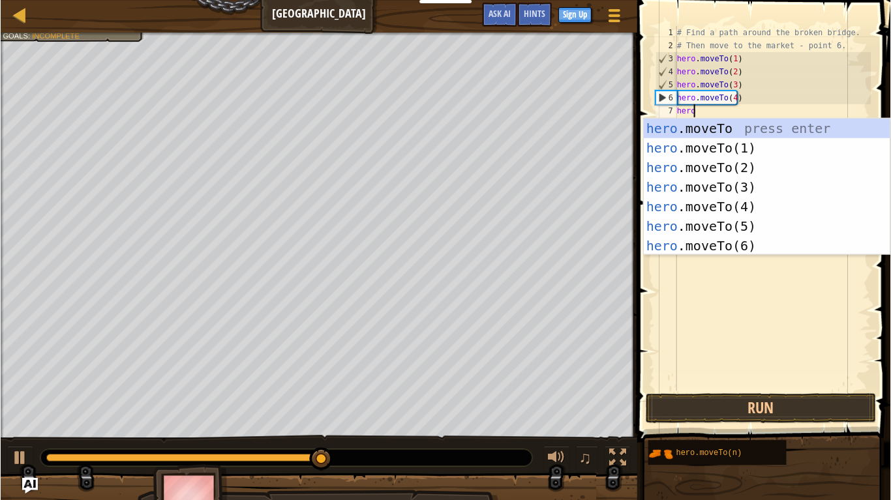
scroll to position [6, 1]
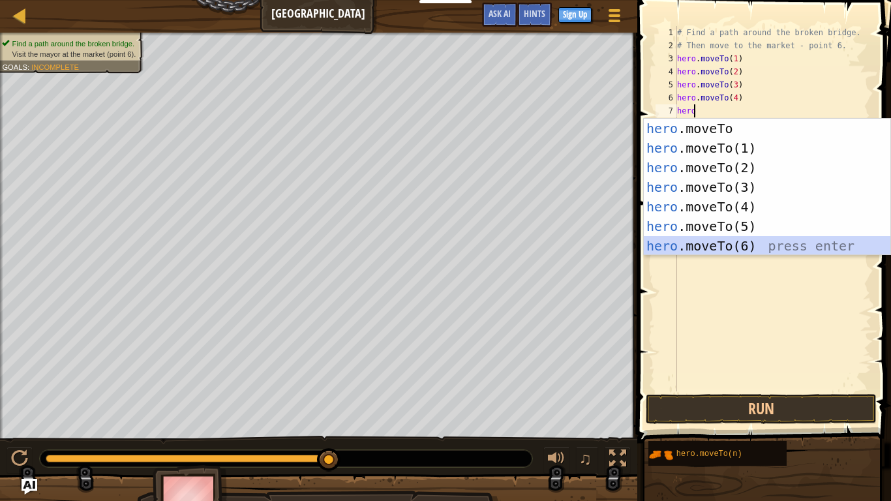
click at [729, 243] on div "hero .moveTo press enter hero .moveTo(1) press enter hero .moveTo(2) press ente…" at bounding box center [767, 207] width 247 height 176
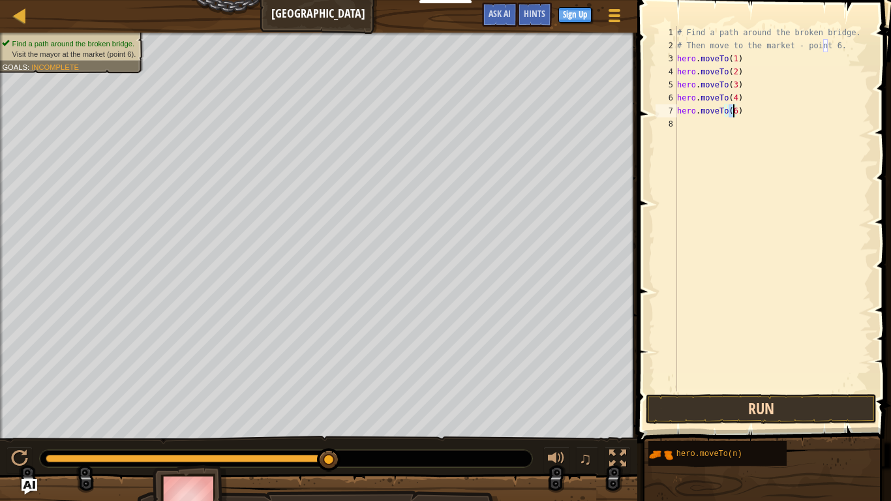
type textarea "hero.moveTo(6)"
click at [758, 405] on button "Run" at bounding box center [761, 409] width 231 height 30
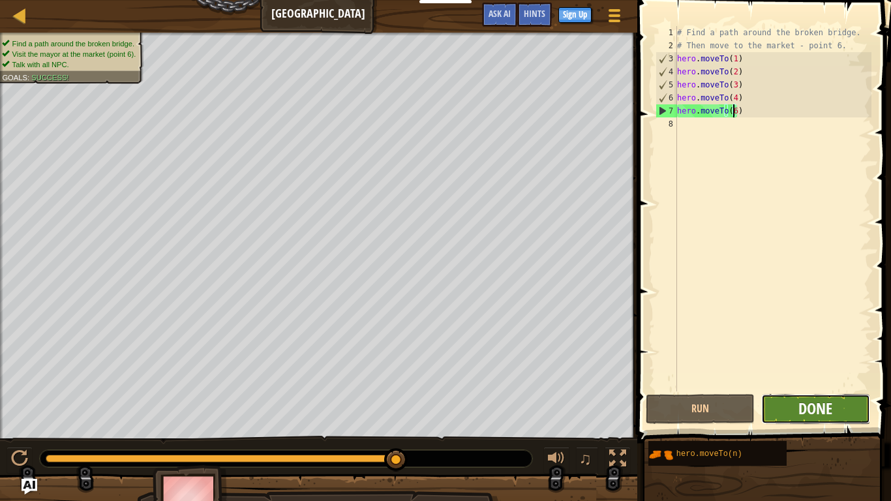
click at [812, 416] on span "Done" at bounding box center [815, 408] width 34 height 21
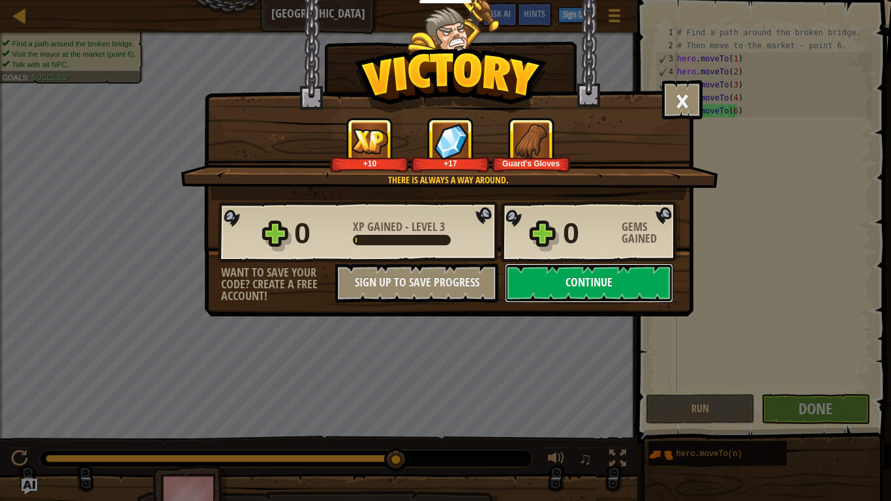
click at [563, 281] on button "Continue" at bounding box center [589, 283] width 168 height 39
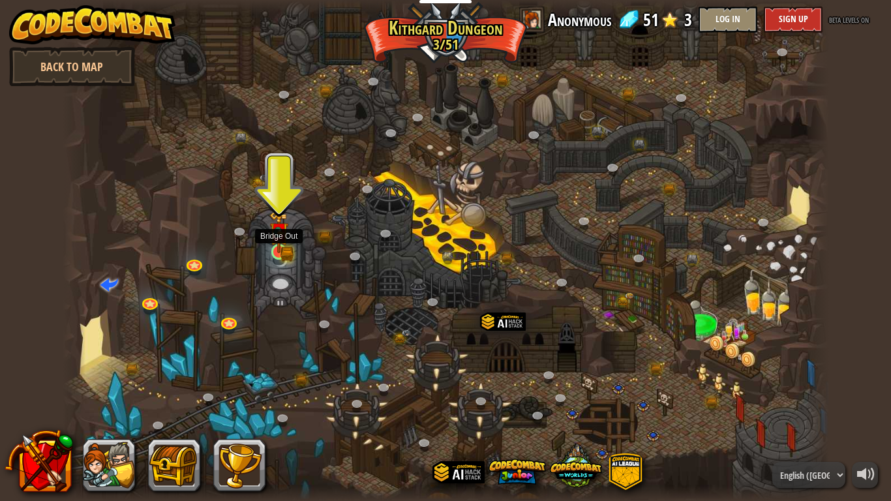
click at [279, 244] on img at bounding box center [279, 232] width 20 height 42
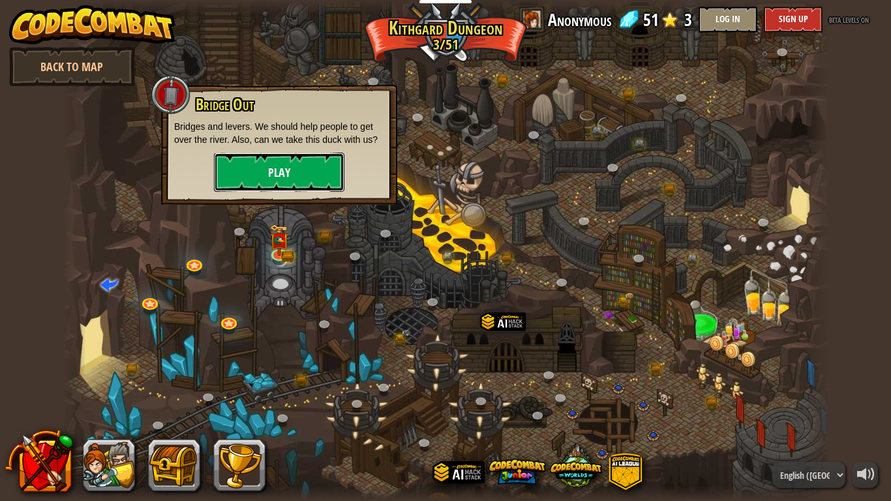
click at [272, 157] on button "Play" at bounding box center [279, 172] width 130 height 39
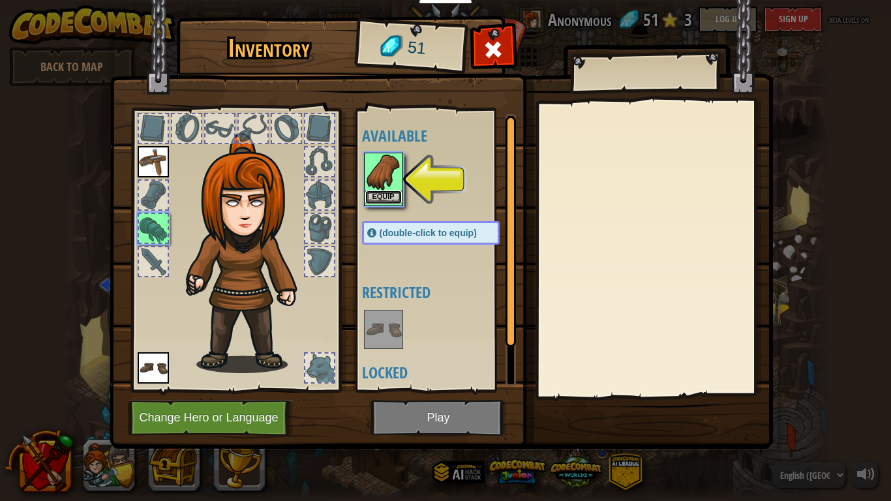
click at [380, 190] on button "Equip" at bounding box center [383, 197] width 37 height 14
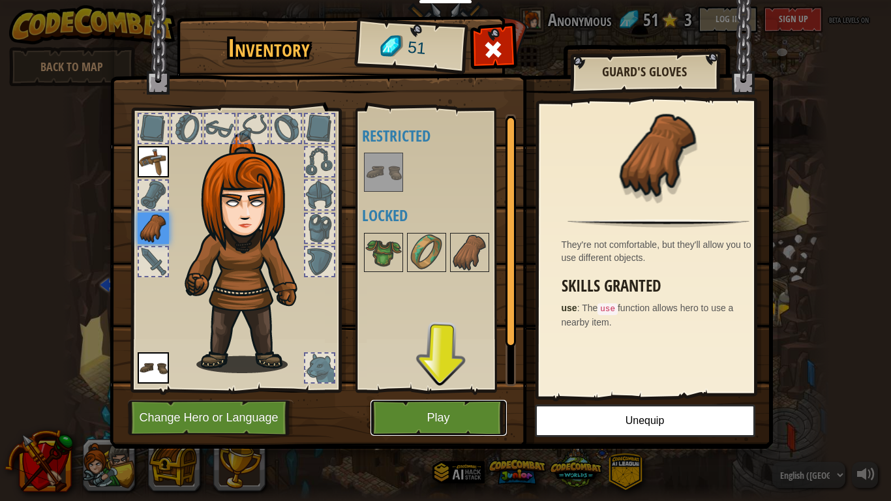
click at [448, 419] on button "Play" at bounding box center [439, 418] width 136 height 36
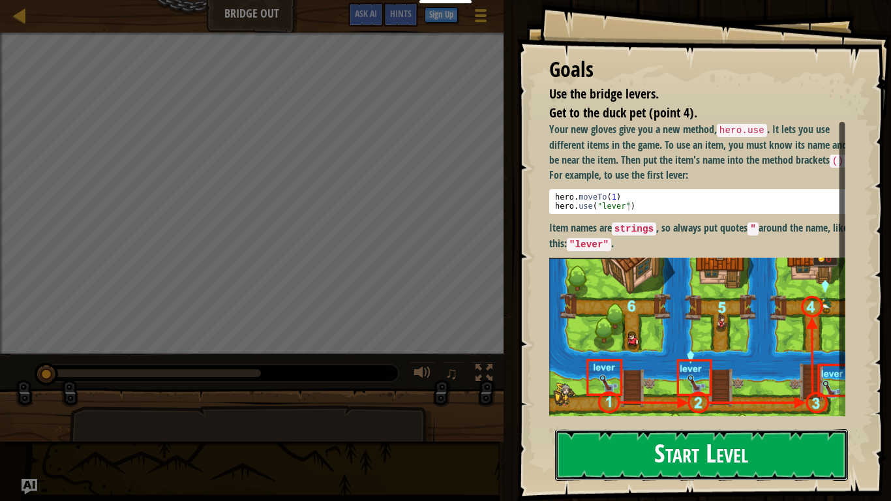
click at [687, 420] on button "Start Level" at bounding box center [701, 455] width 293 height 52
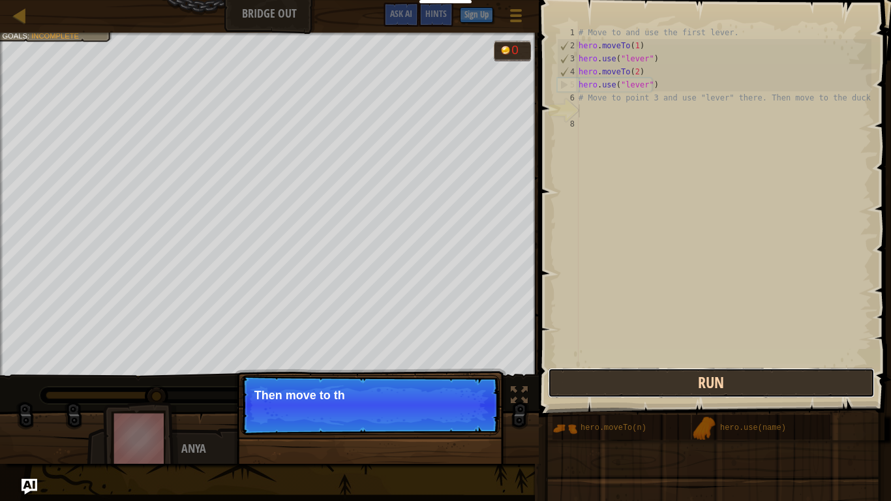
click at [688, 382] on button "Run" at bounding box center [711, 383] width 327 height 30
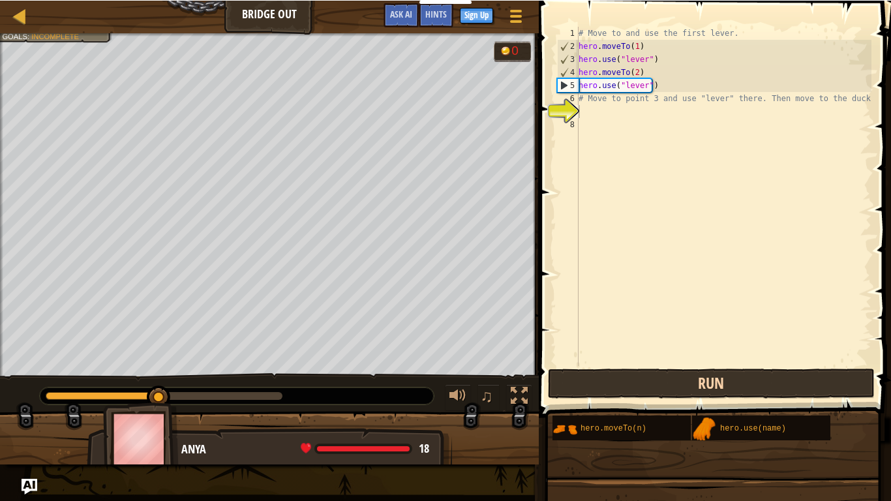
scroll to position [6, 0]
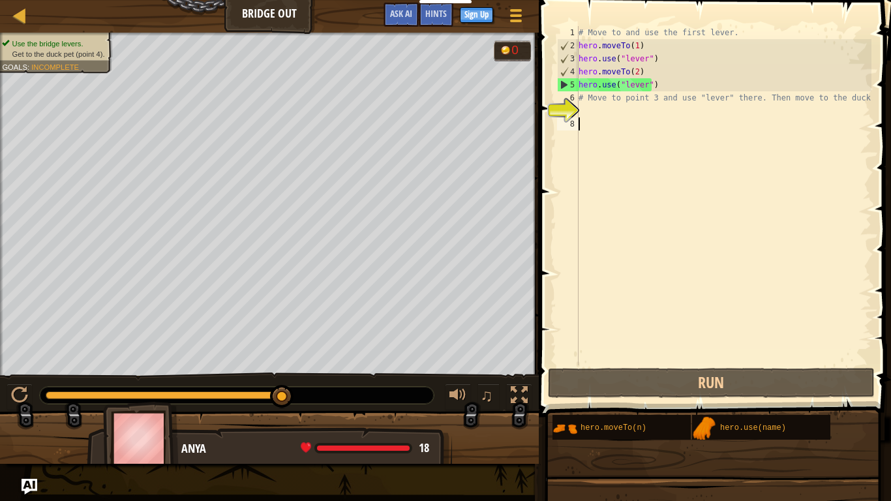
drag, startPoint x: 688, startPoint y: 332, endPoint x: 689, endPoint y: 341, distance: 8.5
click at [688, 333] on div "# Move to and use the first lever. hero . moveTo ( 1 ) hero . use ( "lever" ) h…" at bounding box center [724, 208] width 296 height 365
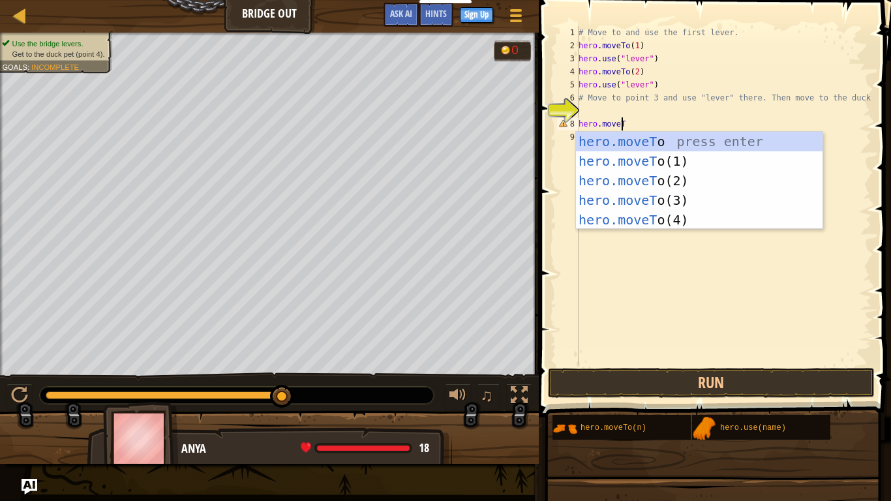
scroll to position [6, 3]
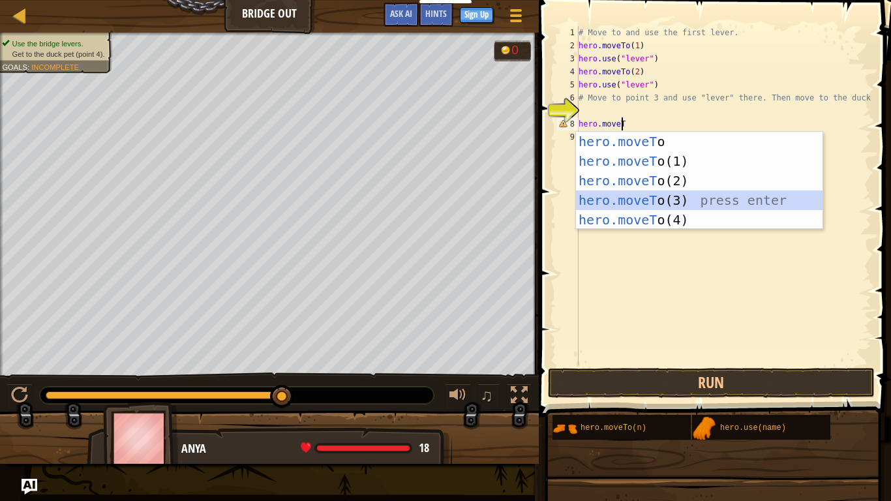
click at [628, 197] on div "hero.moveT o press enter hero.moveT o(1) press enter hero.moveT o(2) press ente…" at bounding box center [699, 200] width 247 height 137
type textarea "hero.moveTo(3)"
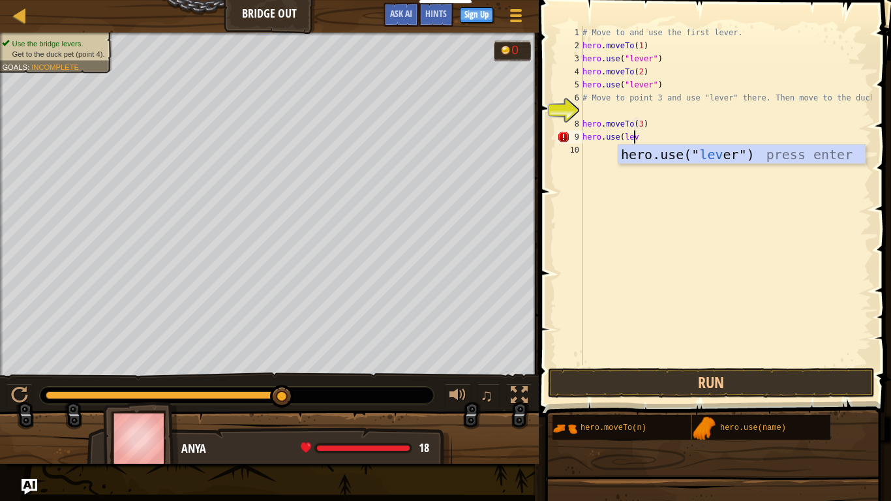
scroll to position [6, 4]
click at [678, 149] on div "hero.use(" lever ") press enter" at bounding box center [741, 174] width 247 height 59
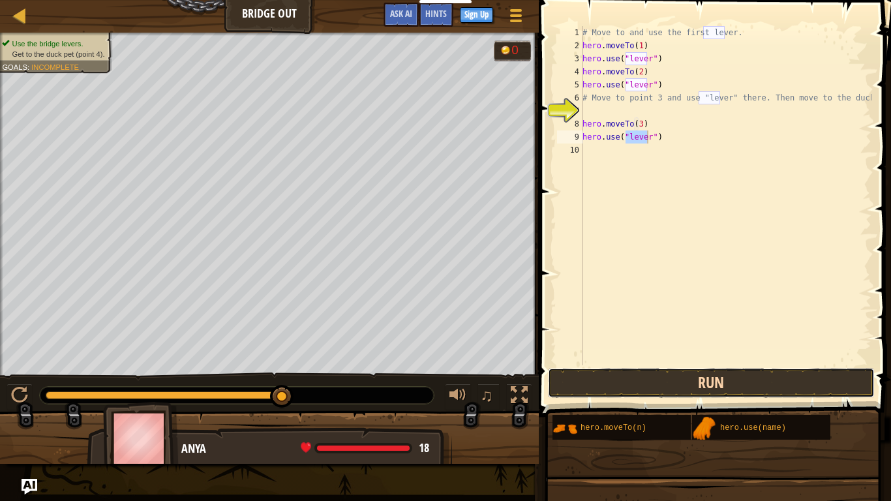
click at [687, 384] on button "Run" at bounding box center [711, 383] width 327 height 30
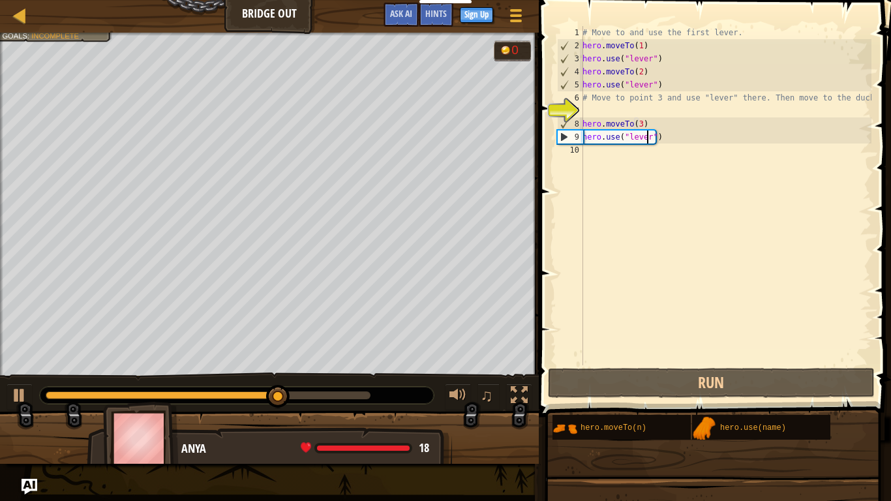
click at [564, 138] on div "9" at bounding box center [570, 136] width 25 height 13
type textarea "hero.use("lever")"
click at [588, 151] on div "# Move to and use the first lever. hero . moveTo ( 1 ) hero . use ( "lever" ) h…" at bounding box center [726, 208] width 292 height 365
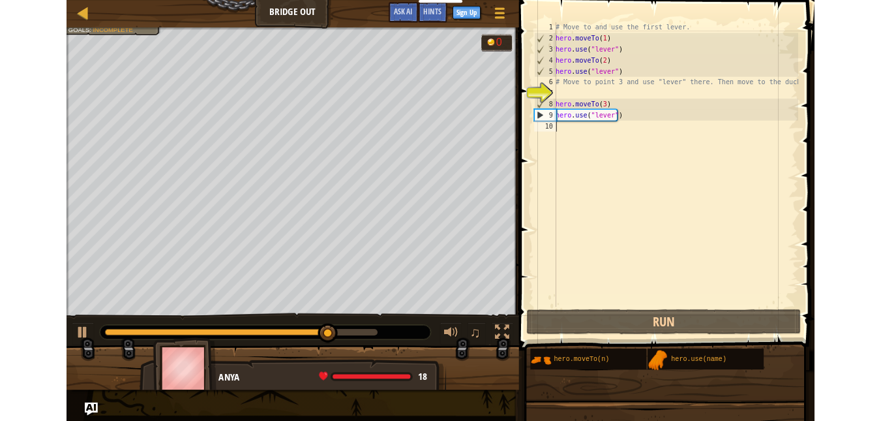
scroll to position [6, 0]
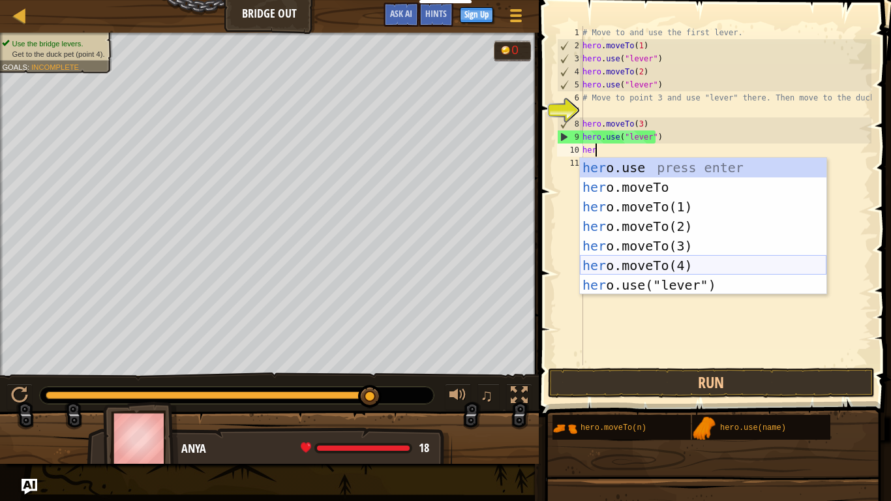
click at [628, 264] on div "her o.use press enter her o.moveTo press enter her o.moveTo(1) press enter her …" at bounding box center [703, 246] width 247 height 176
type textarea "hero.moveTo(4)"
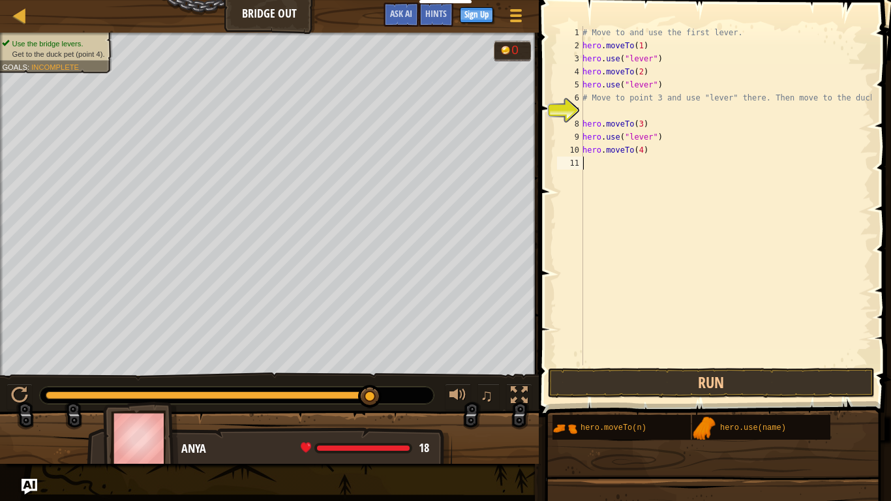
click at [603, 162] on div "# Move to and use the first lever. hero . moveTo ( 1 ) hero . use ( "lever" ) h…" at bounding box center [726, 208] width 292 height 365
click at [682, 387] on button "Run" at bounding box center [711, 383] width 327 height 30
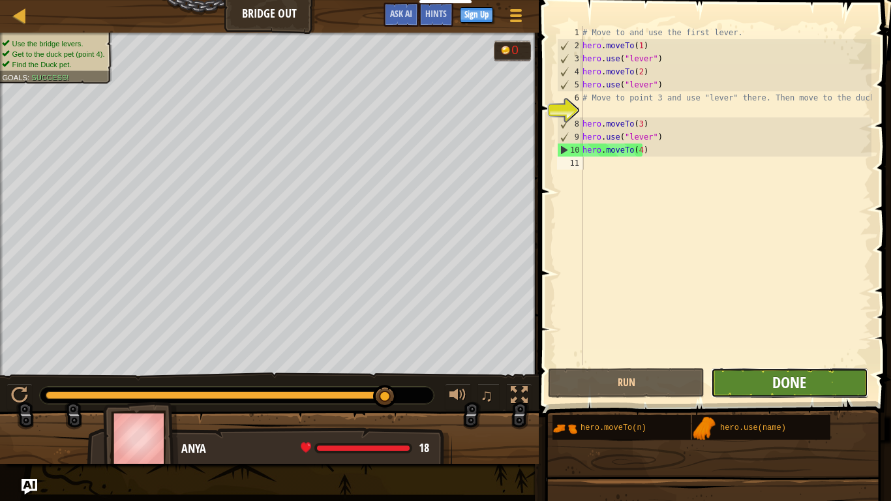
click at [774, 389] on span "Done" at bounding box center [789, 382] width 34 height 21
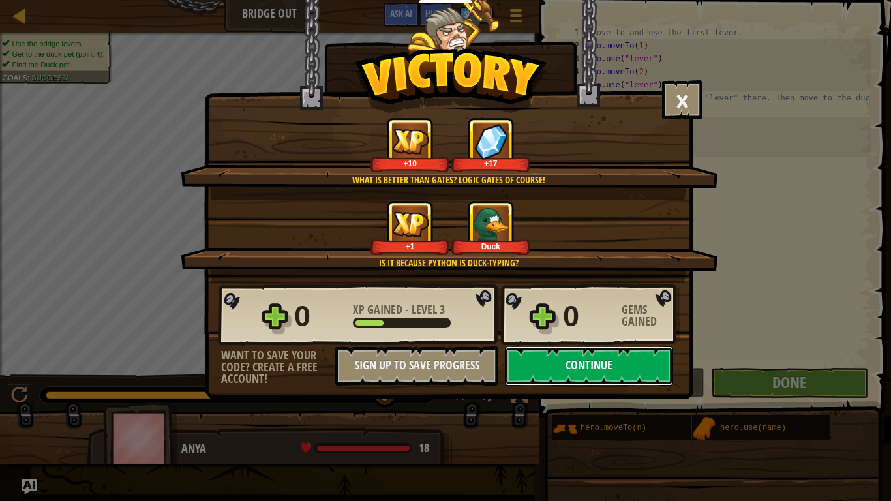
click at [598, 361] on button "Continue" at bounding box center [589, 365] width 168 height 39
